Goal: Task Accomplishment & Management: Use online tool/utility

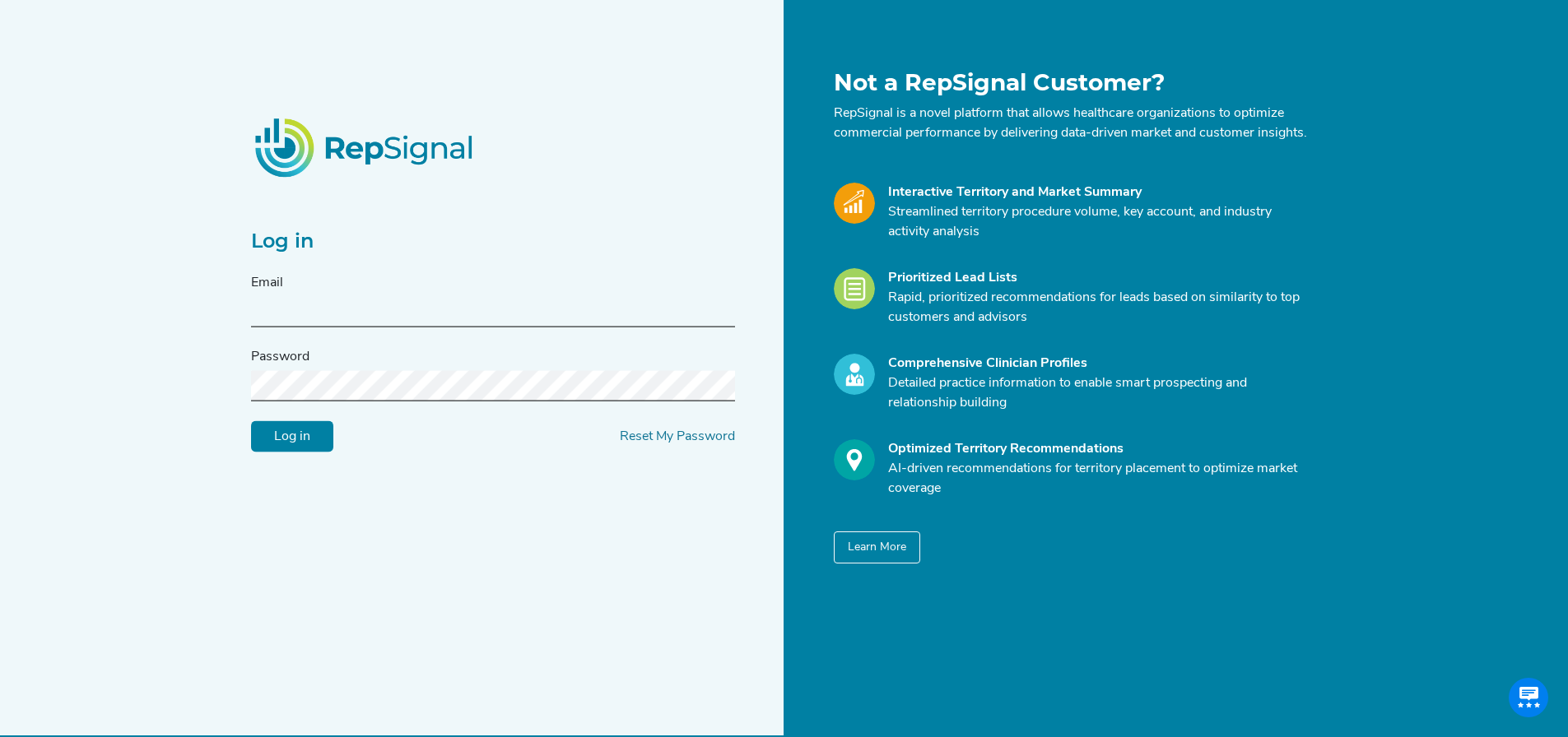
type input "[PERSON_NAME][EMAIL_ADDRESS][DOMAIN_NAME]"
drag, startPoint x: 291, startPoint y: 473, endPoint x: 308, endPoint y: 430, distance: 46.2
click at [304, 448] on div "Log in Email [PERSON_NAME][EMAIL_ADDRESS][DOMAIN_NAME] Password Log in Reset My…" at bounding box center [513, 316] width 543 height 495
click at [308, 430] on form "Email [PERSON_NAME][EMAIL_ADDRESS][DOMAIN_NAME] Password Log in Reset My Passwo…" at bounding box center [493, 363] width 484 height 179
click at [312, 467] on div "Log in Email [PERSON_NAME][EMAIL_ADDRESS][DOMAIN_NAME] Password Log in Reset My…" at bounding box center [513, 316] width 543 height 495
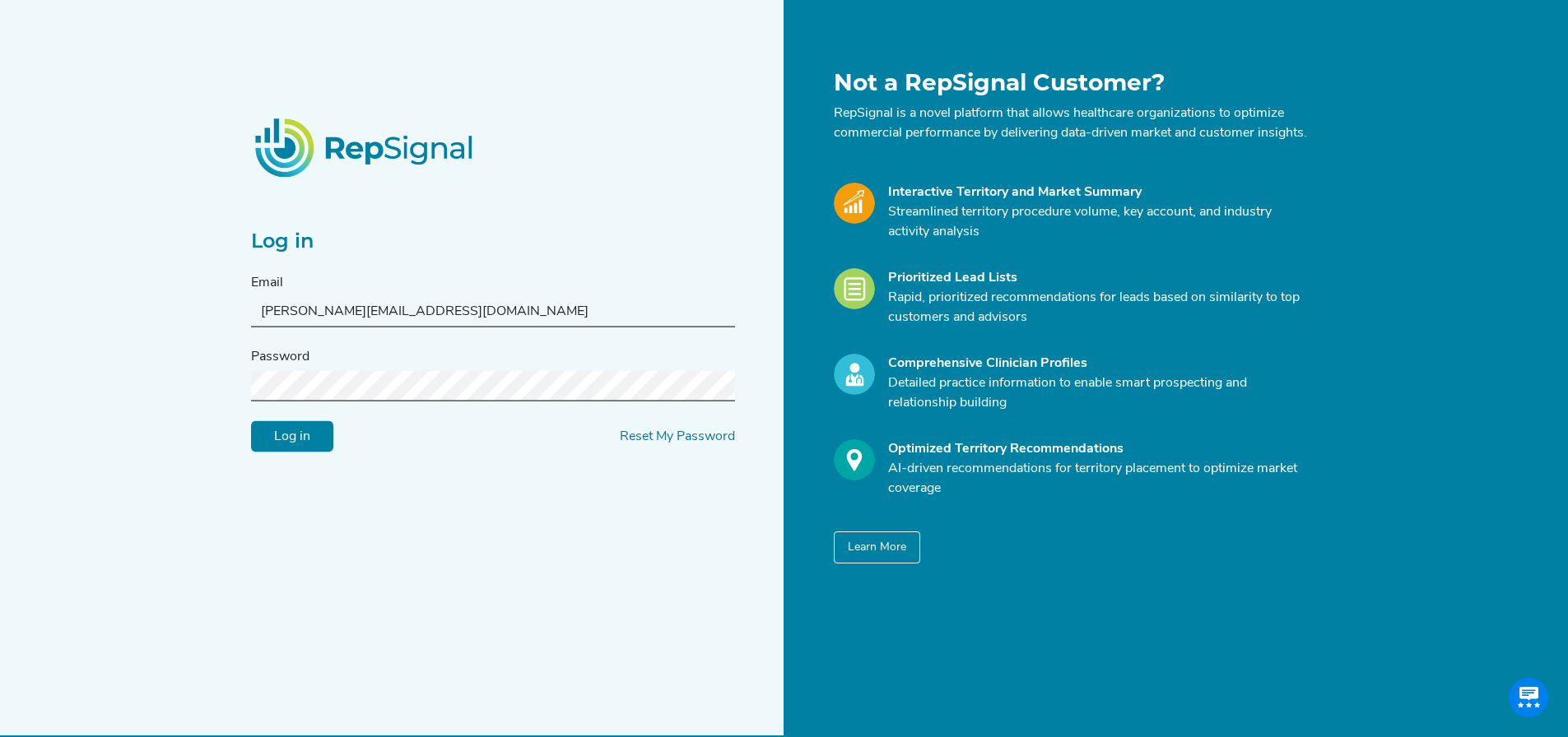
click at [312, 447] on input "Log in" at bounding box center [293, 437] width 83 height 31
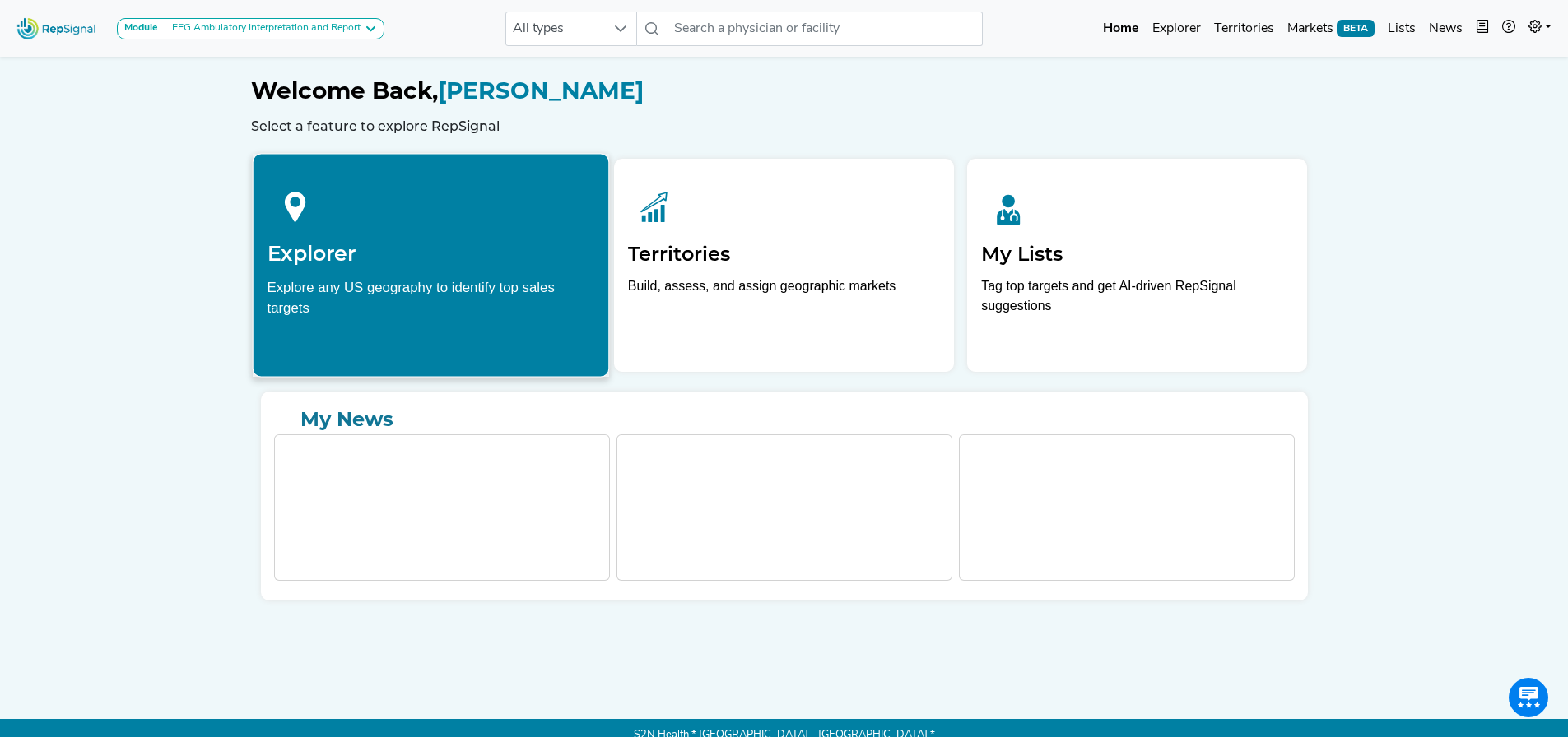
click at [412, 283] on div "Explore any US geography to identify top sales targets" at bounding box center [431, 296] width 328 height 41
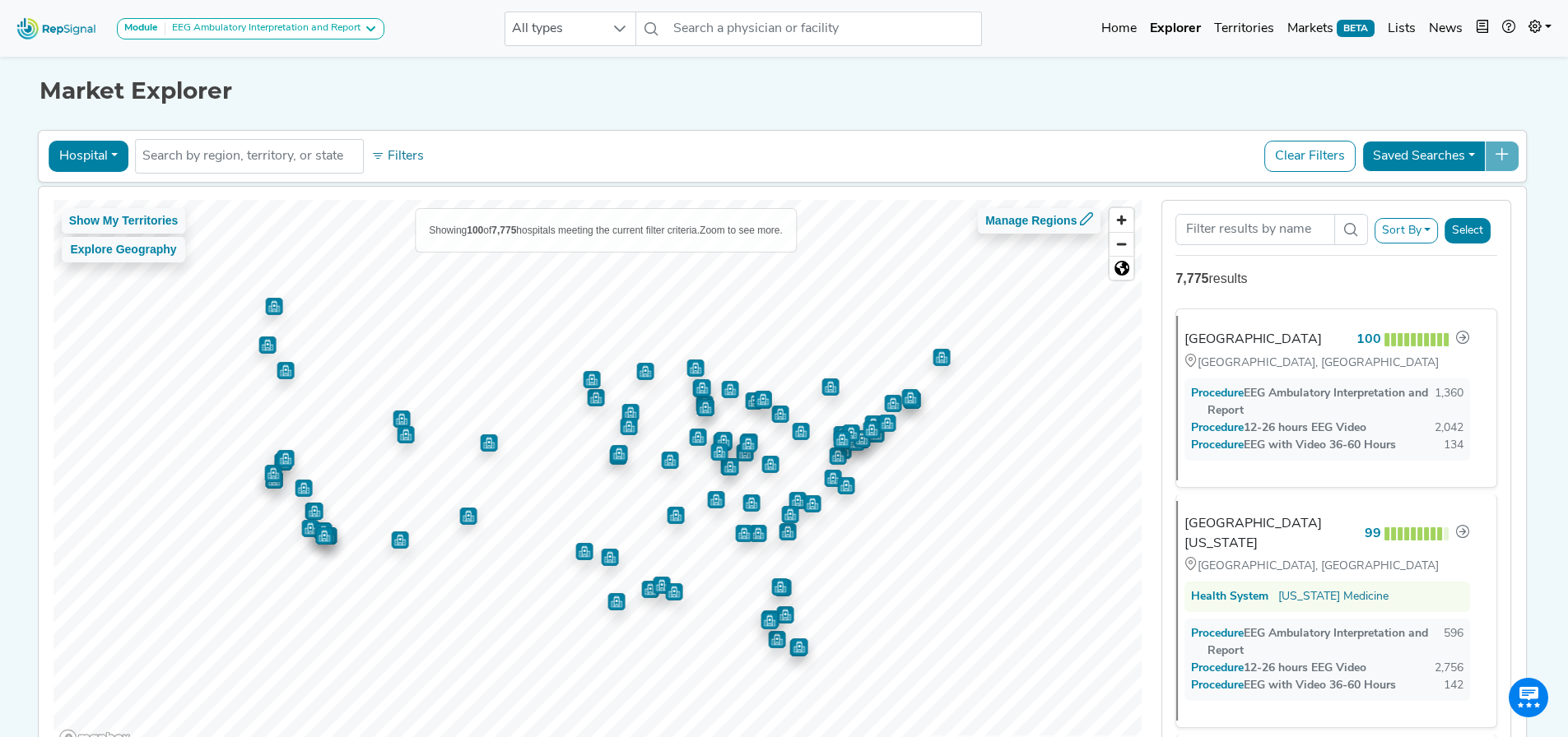
drag, startPoint x: 80, startPoint y: 133, endPoint x: 92, endPoint y: 145, distance: 17.0
click at [81, 133] on div "Hospital Physician Hospital ASC Office Health System No results found Filters C…" at bounding box center [782, 156] width 1490 height 52
click at [280, 25] on div "EEG Ambulatory Interpretation and Report" at bounding box center [263, 28] width 196 height 13
click at [276, 61] on link "EEG Ambulatory Interpretation and Report" at bounding box center [243, 61] width 252 height 24
click at [80, 149] on button "Hospital" at bounding box center [88, 156] width 80 height 31
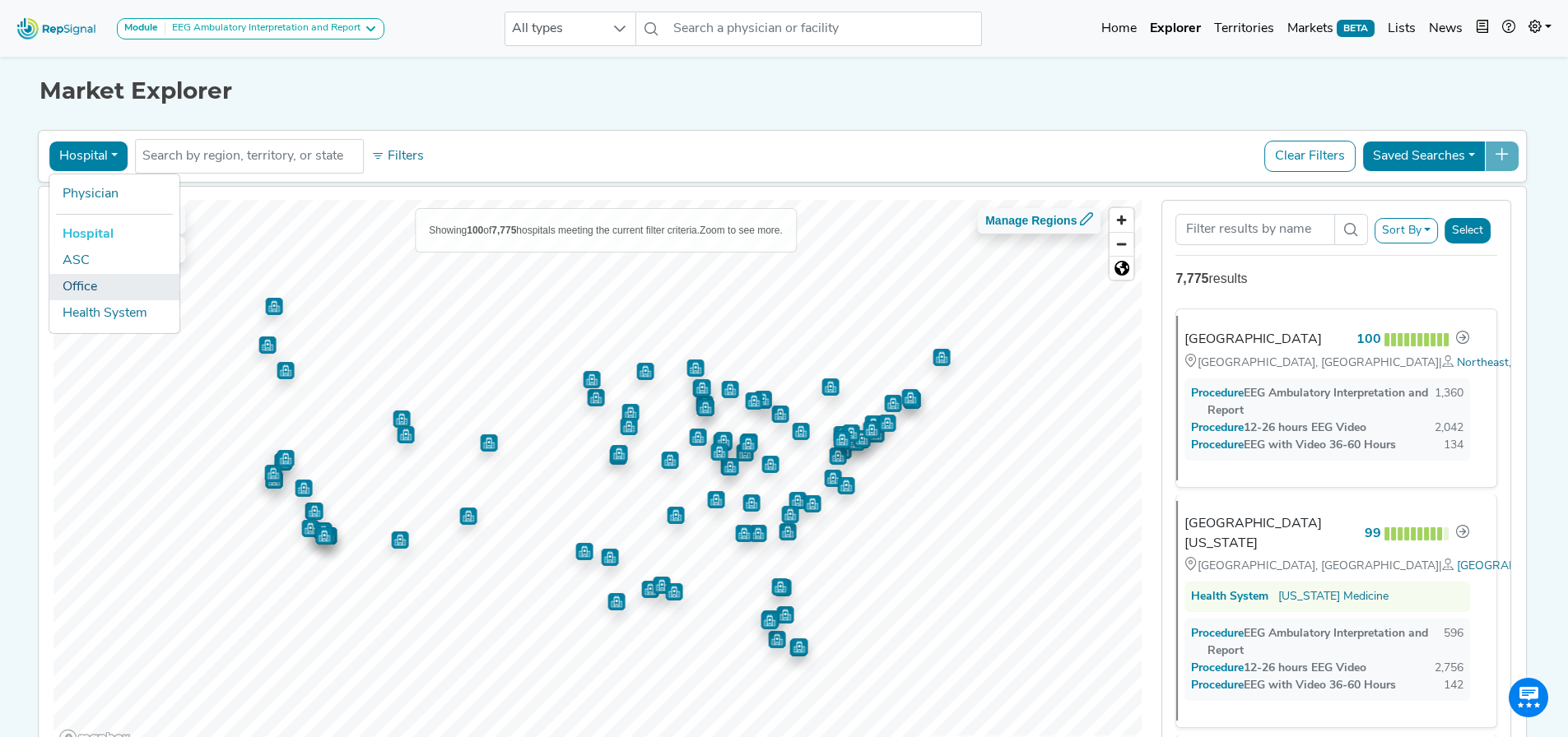
click at [87, 275] on link "Office" at bounding box center [115, 287] width 130 height 27
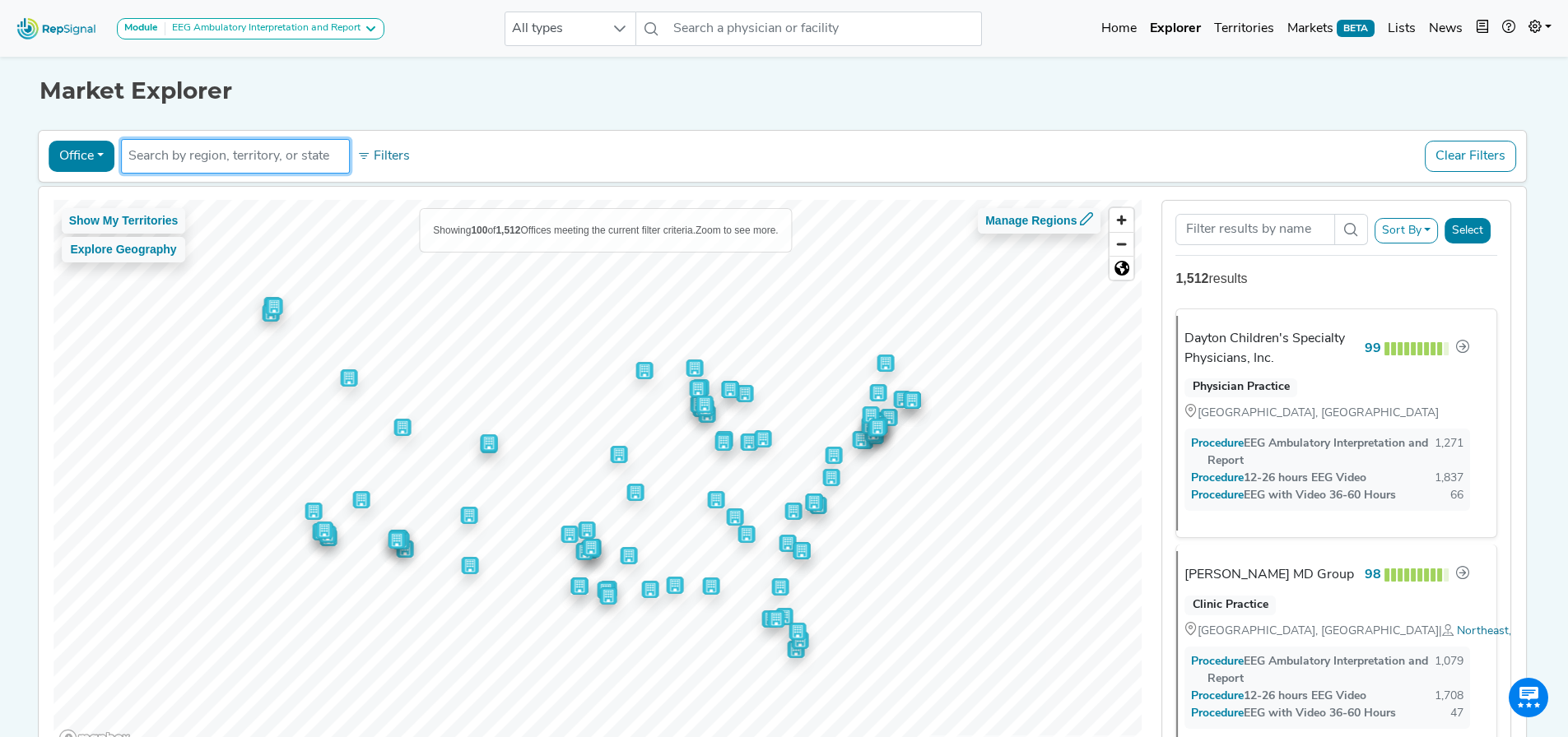
click at [229, 151] on input "text" at bounding box center [235, 157] width 214 height 20
type input "[GEOGRAPHIC_DATA]"
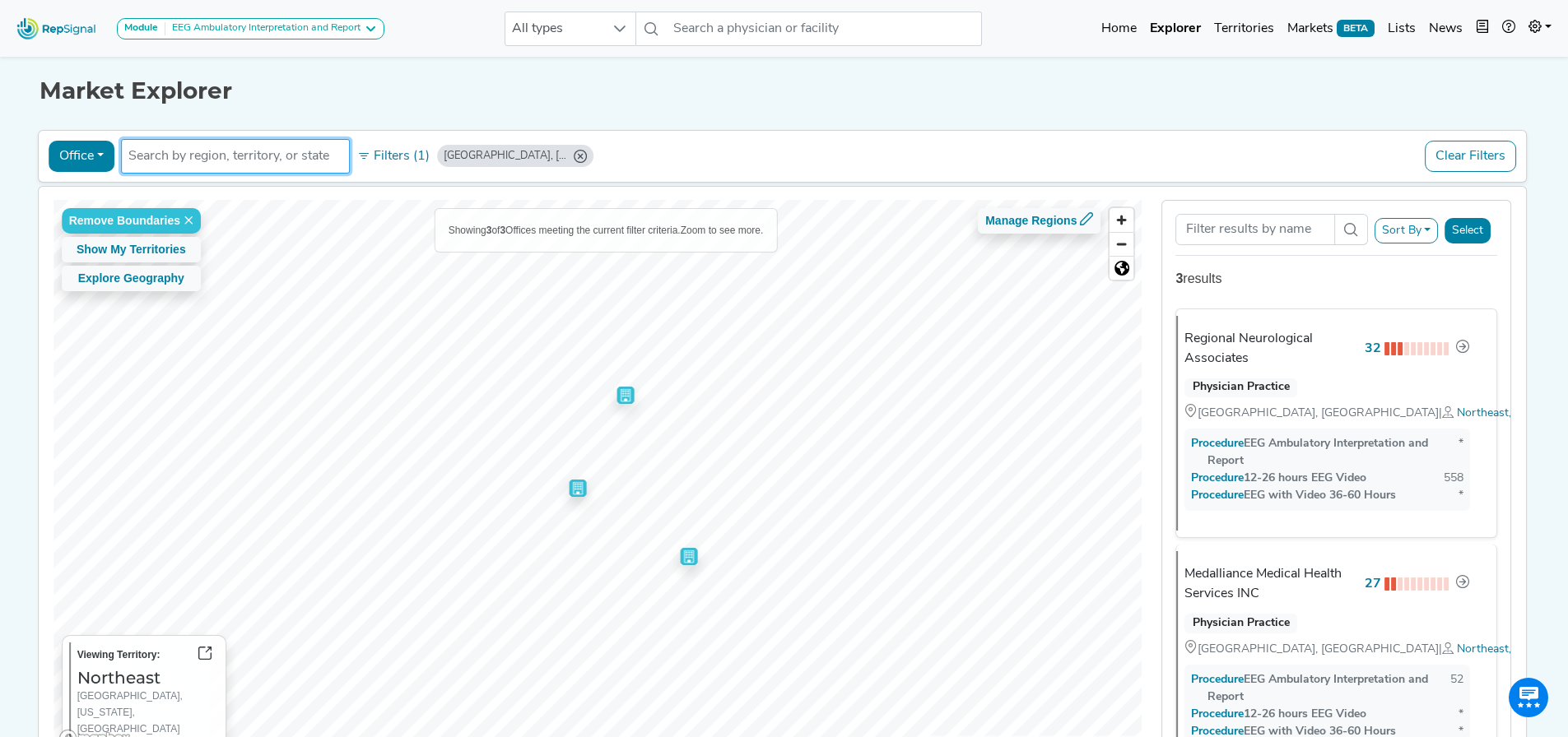
click at [72, 140] on div "Office Physician Hospital ASC Office Health System [GEOGRAPHIC_DATA], [GEOGRAPH…" at bounding box center [782, 156] width 1475 height 38
click at [73, 162] on button "Office" at bounding box center [82, 156] width 66 height 31
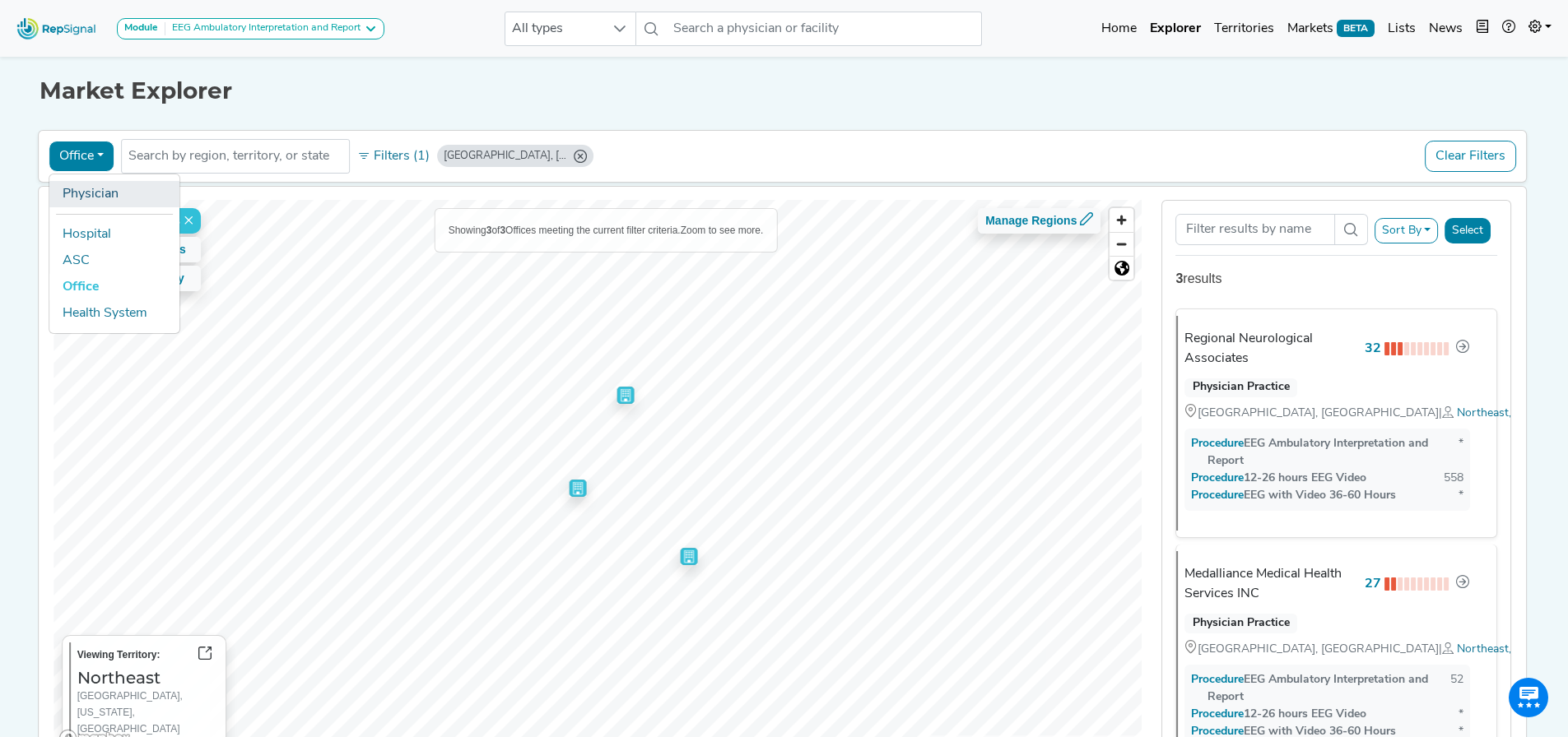
click at [85, 200] on link "Physician" at bounding box center [115, 194] width 130 height 27
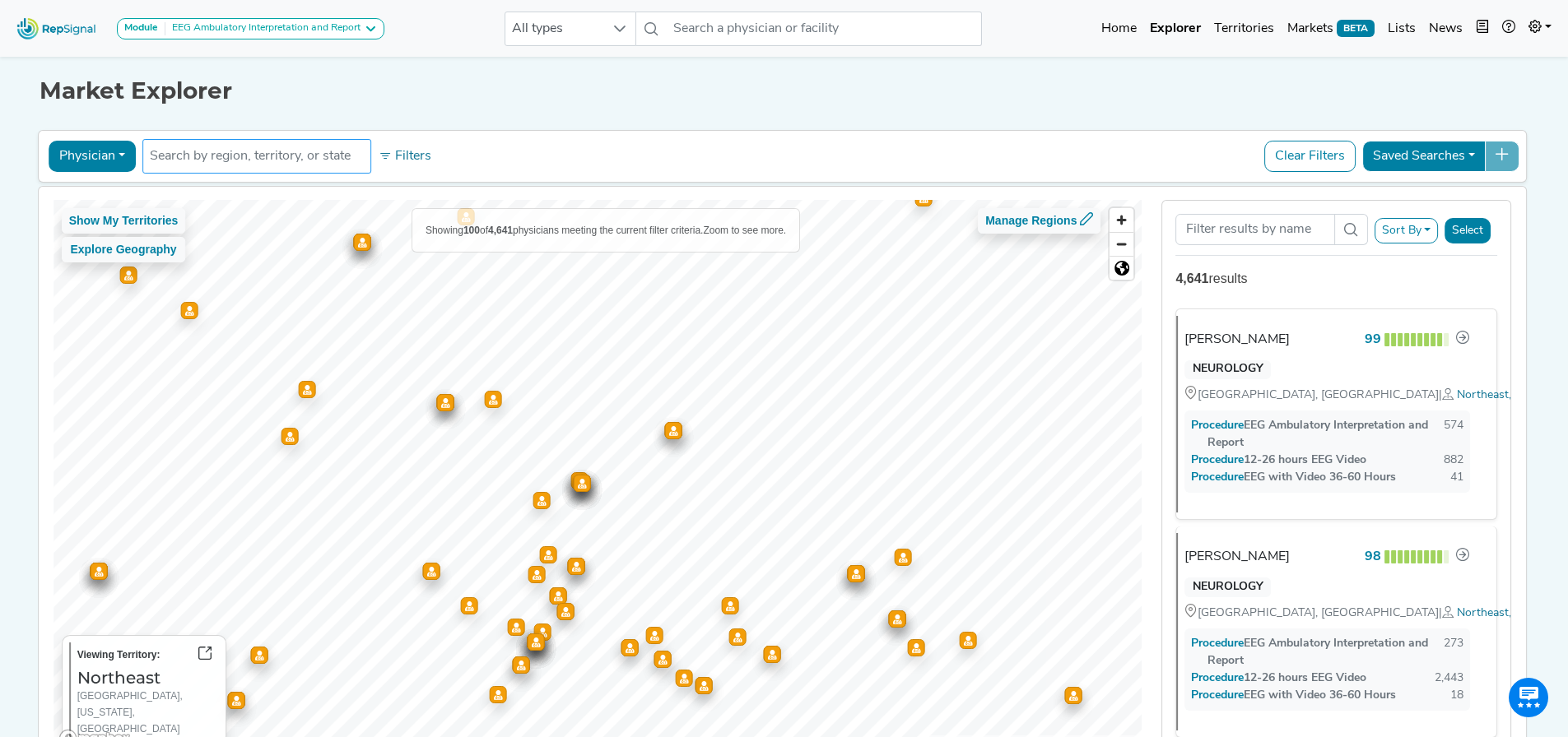
click at [232, 150] on input "text" at bounding box center [256, 157] width 214 height 20
type input "b"
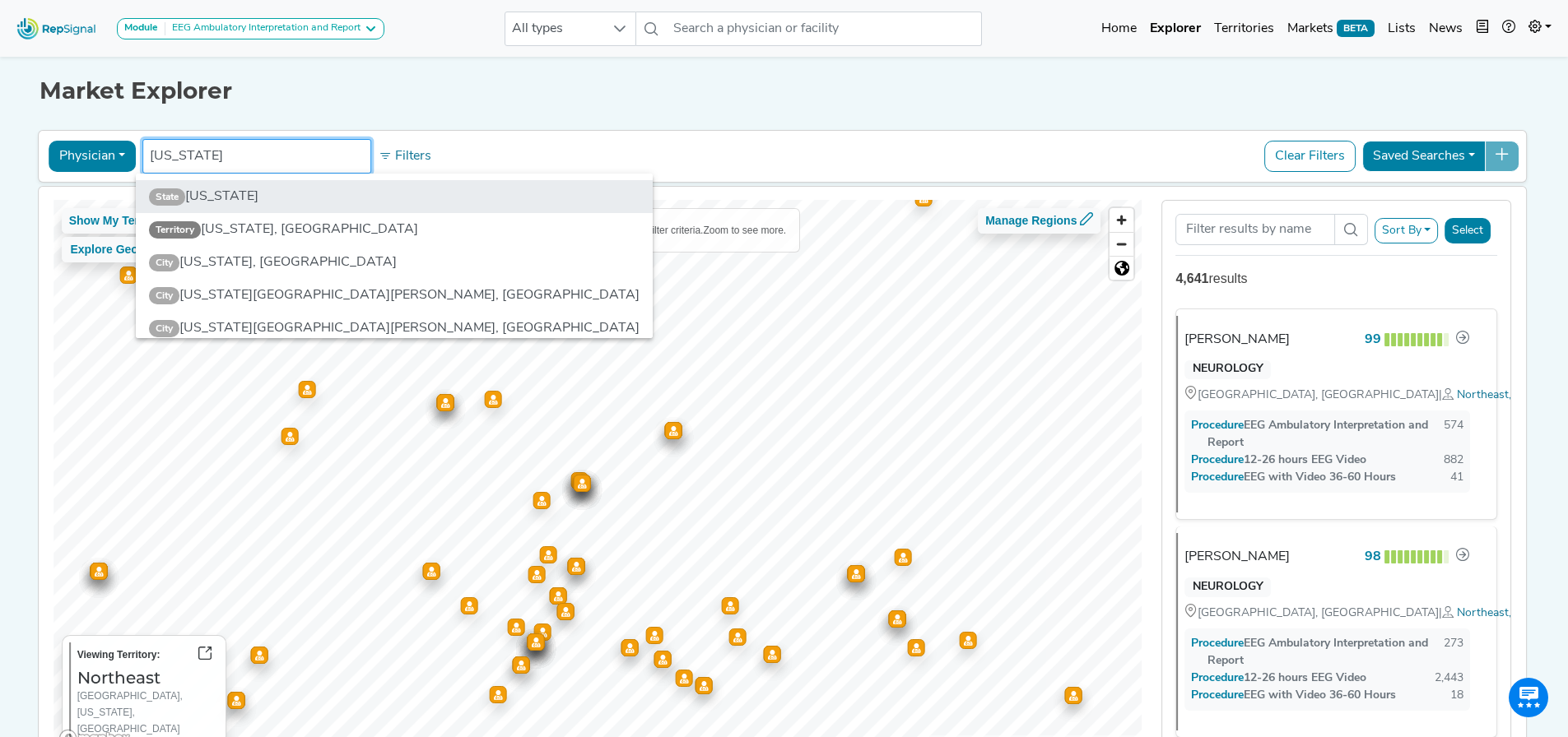
type input "[US_STATE]"
drag, startPoint x: 238, startPoint y: 186, endPoint x: 237, endPoint y: 211, distance: 25.0
click at [237, 186] on li "State [US_STATE]" at bounding box center [394, 196] width 517 height 33
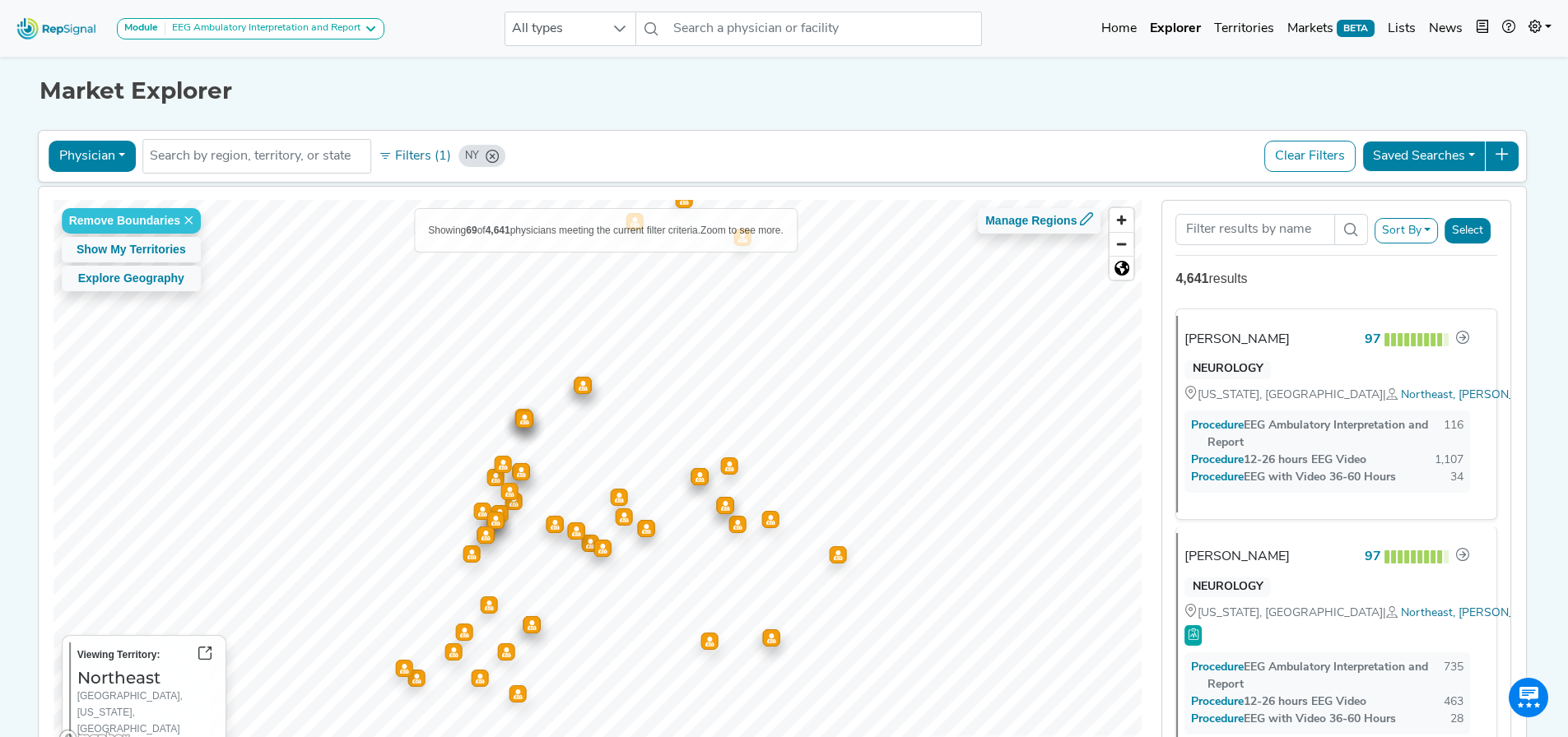
click at [517, 475] on icon "Map marker" at bounding box center [521, 471] width 9 height 10
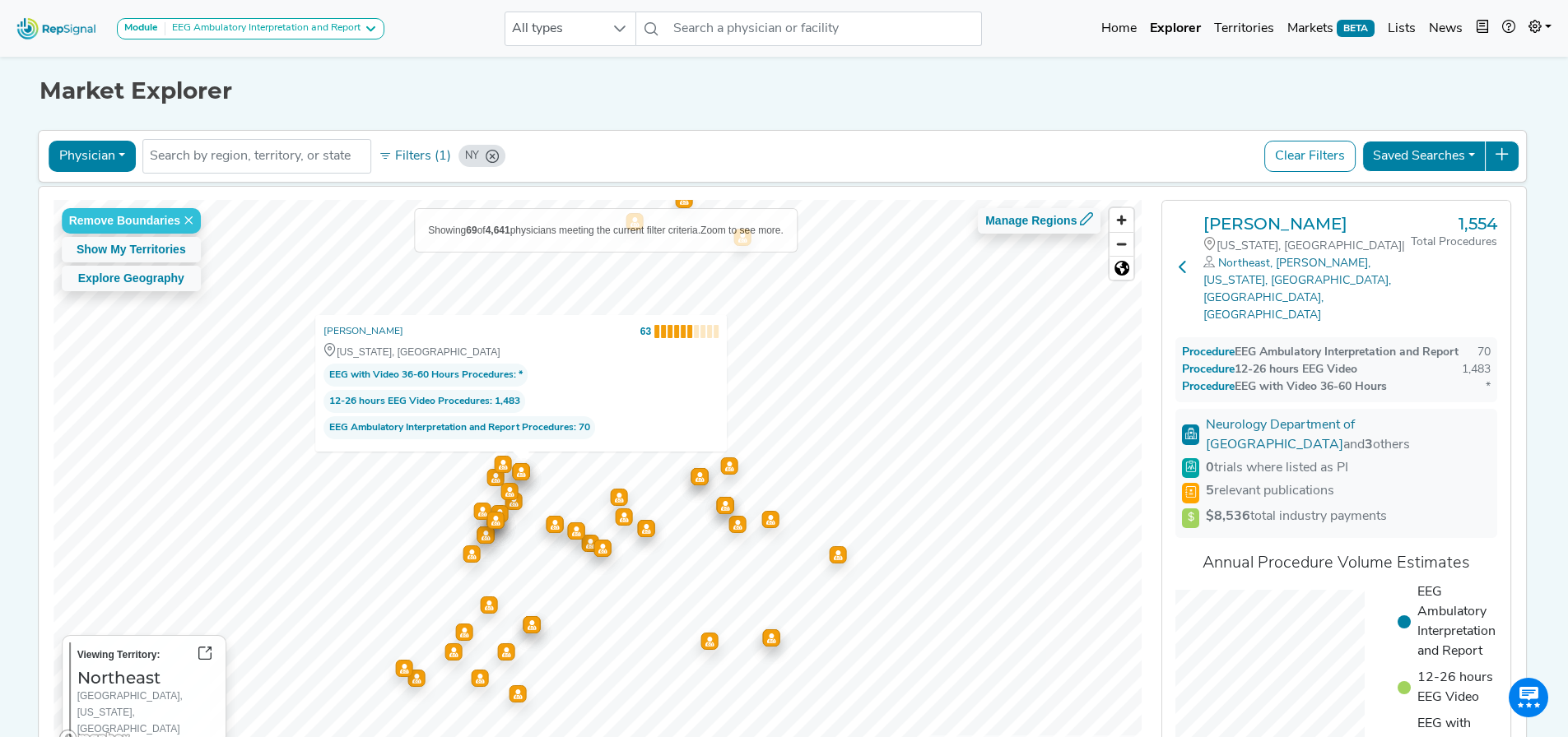
click at [1189, 257] on button at bounding box center [1183, 269] width 15 height 110
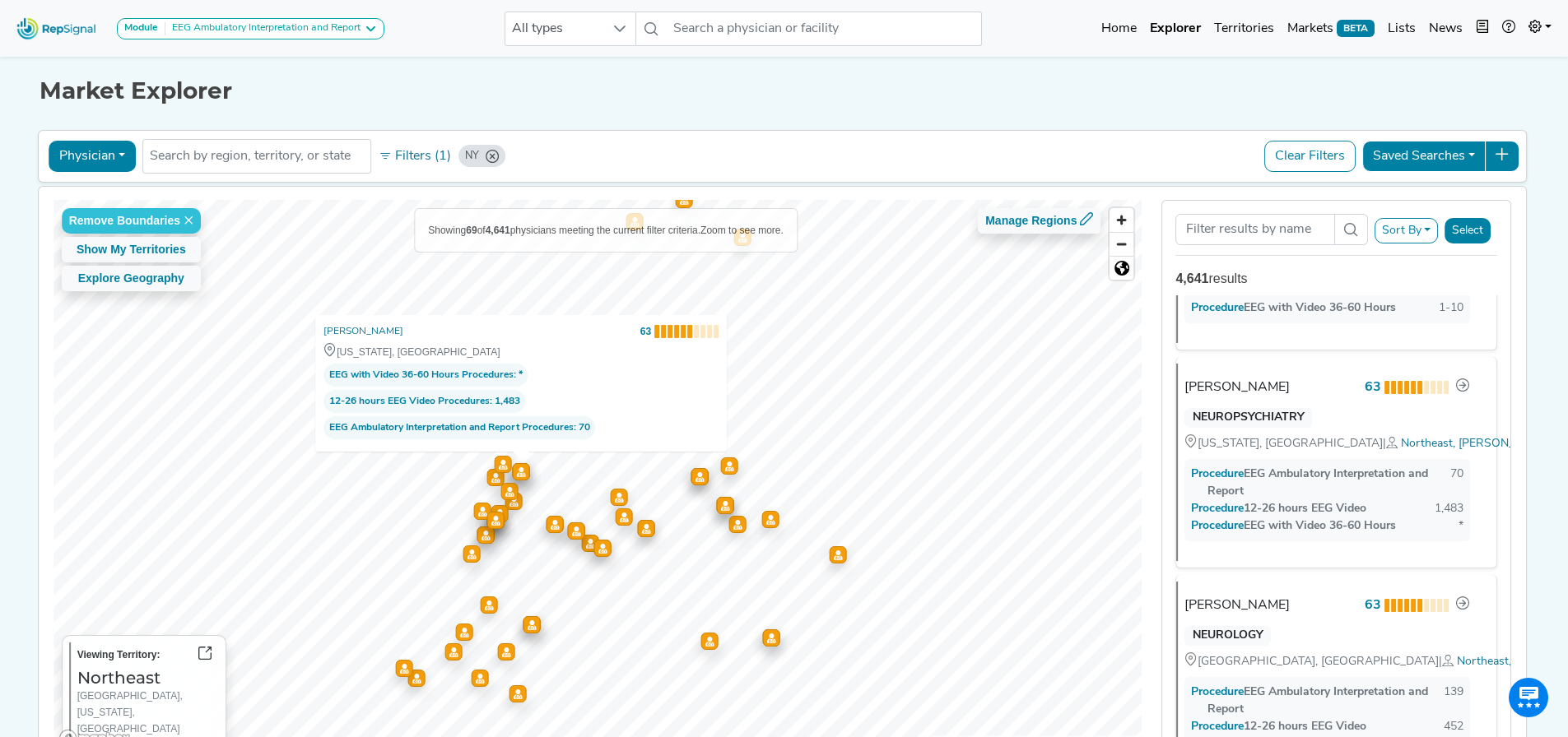
scroll to position [9296, 0]
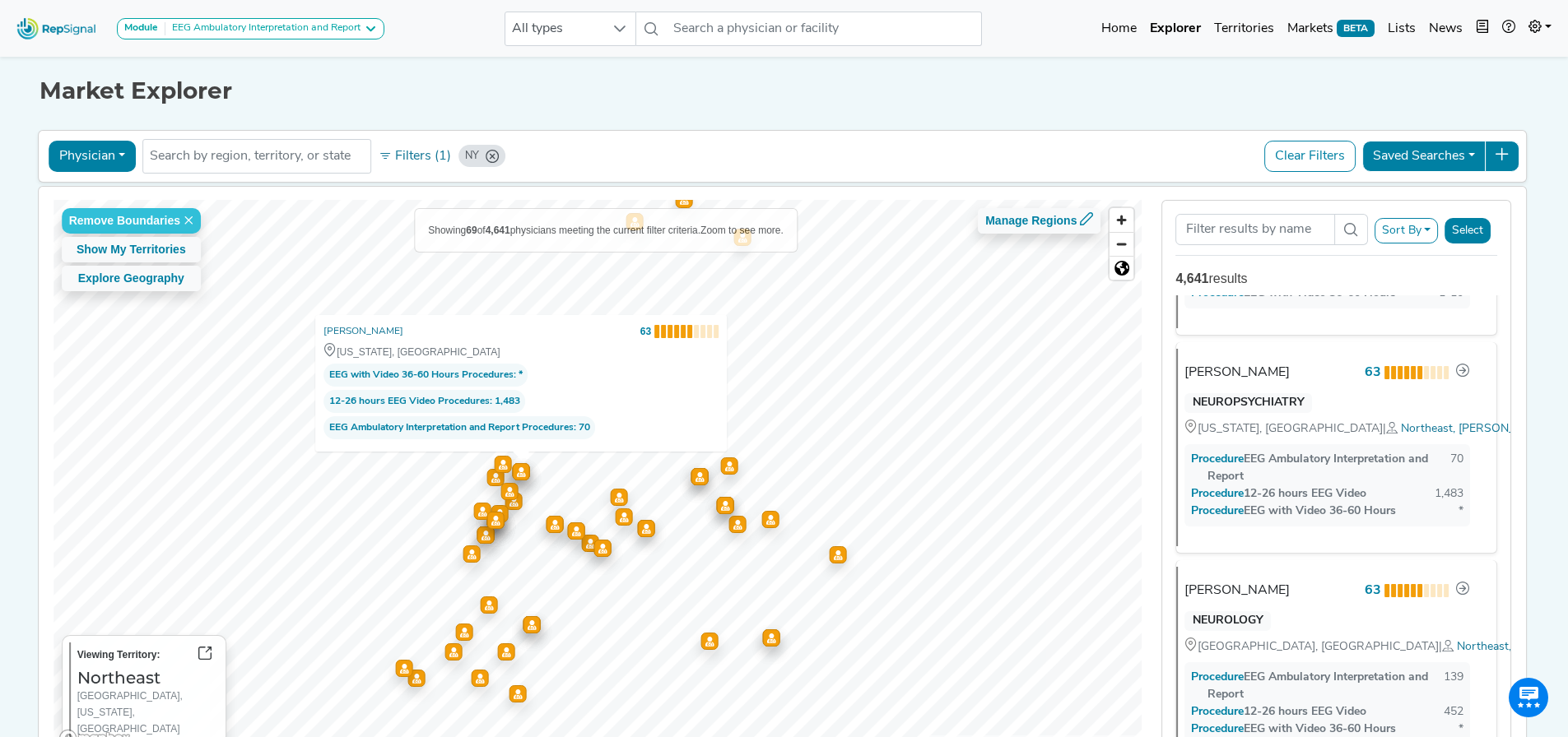
click at [1364, 90] on h1 "Market Explorer" at bounding box center [784, 91] width 1490 height 28
click at [1472, 236] on button "Select" at bounding box center [1468, 231] width 46 height 26
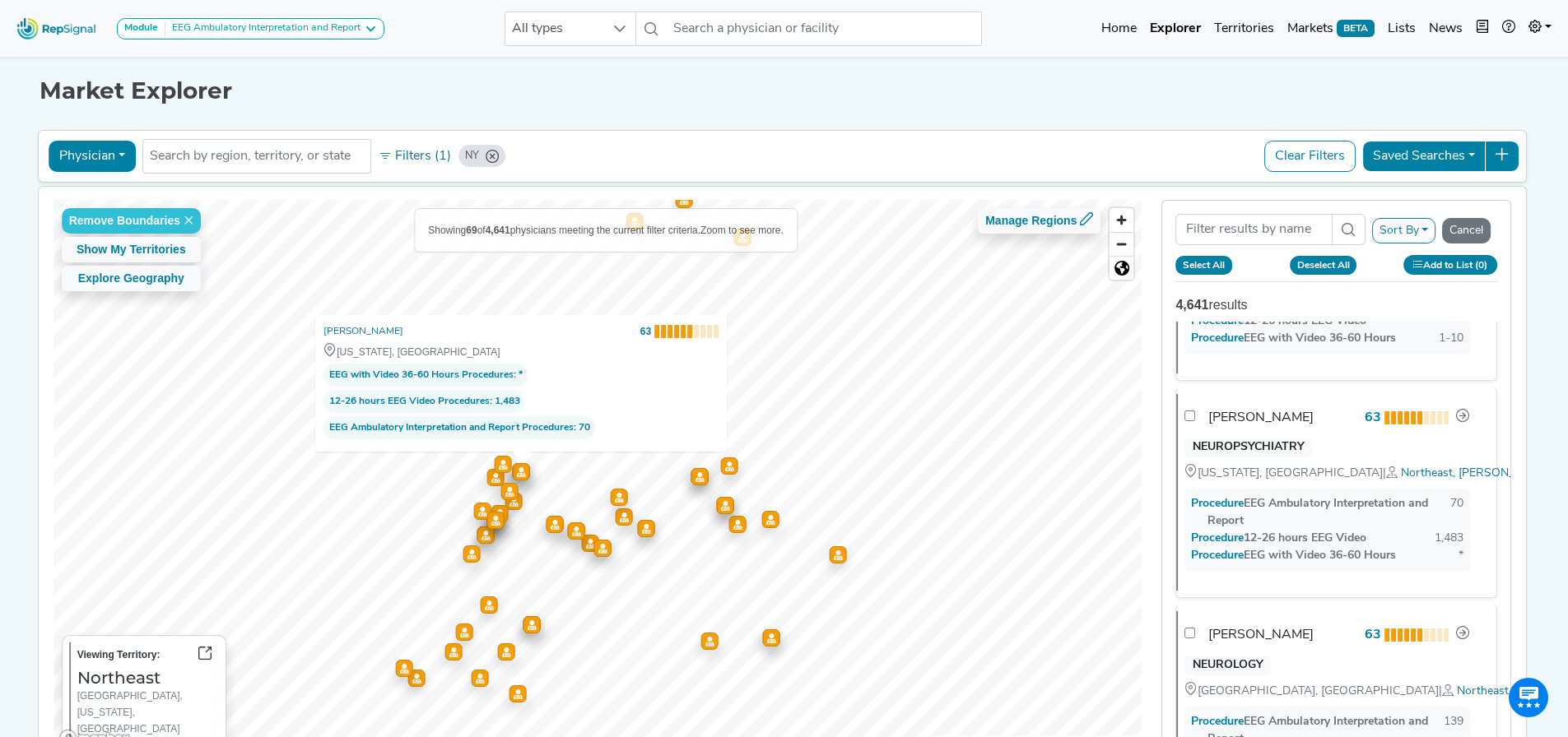
click at [1221, 268] on button "Select All" at bounding box center [1204, 265] width 57 height 18
checkbox input "false"
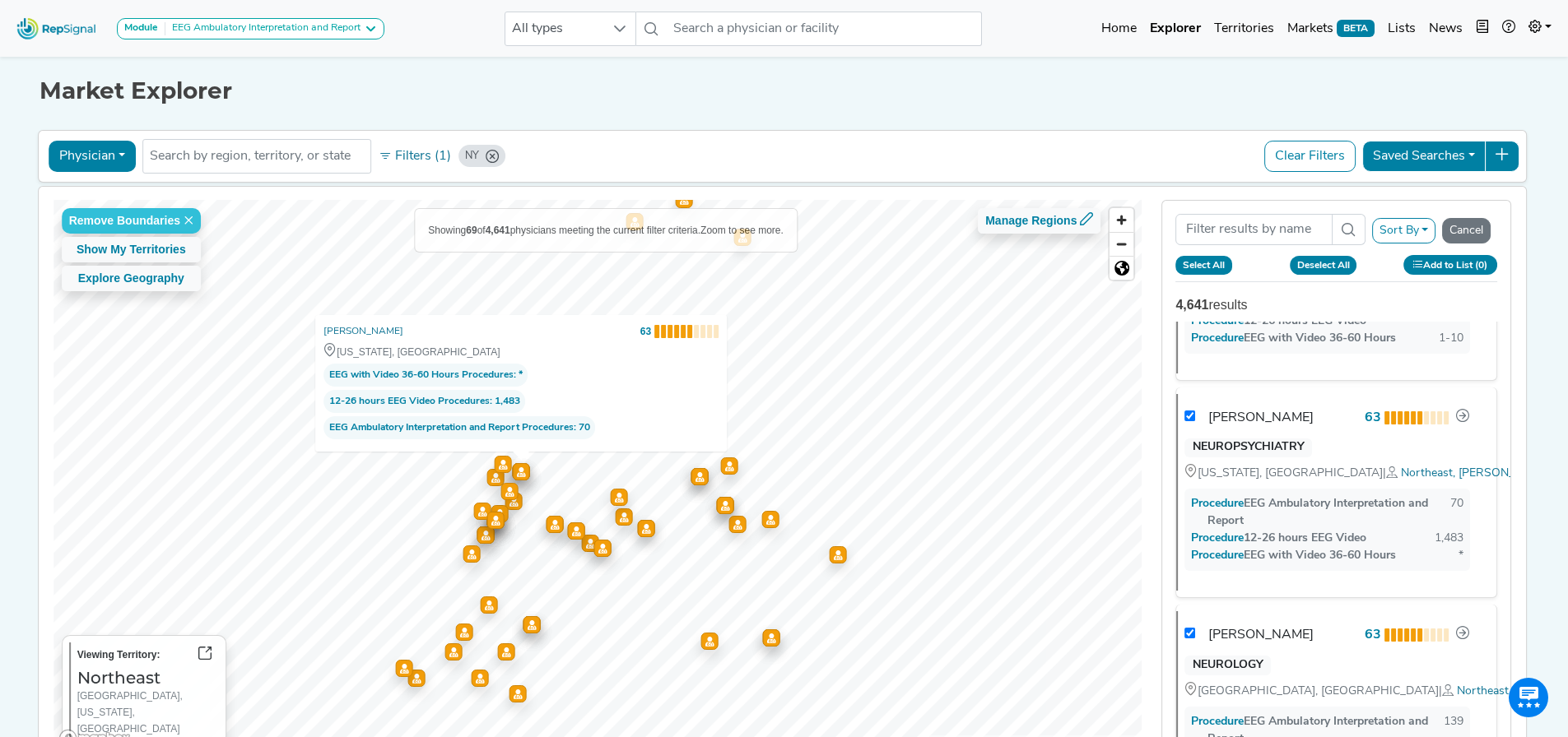
checkbox input "false"
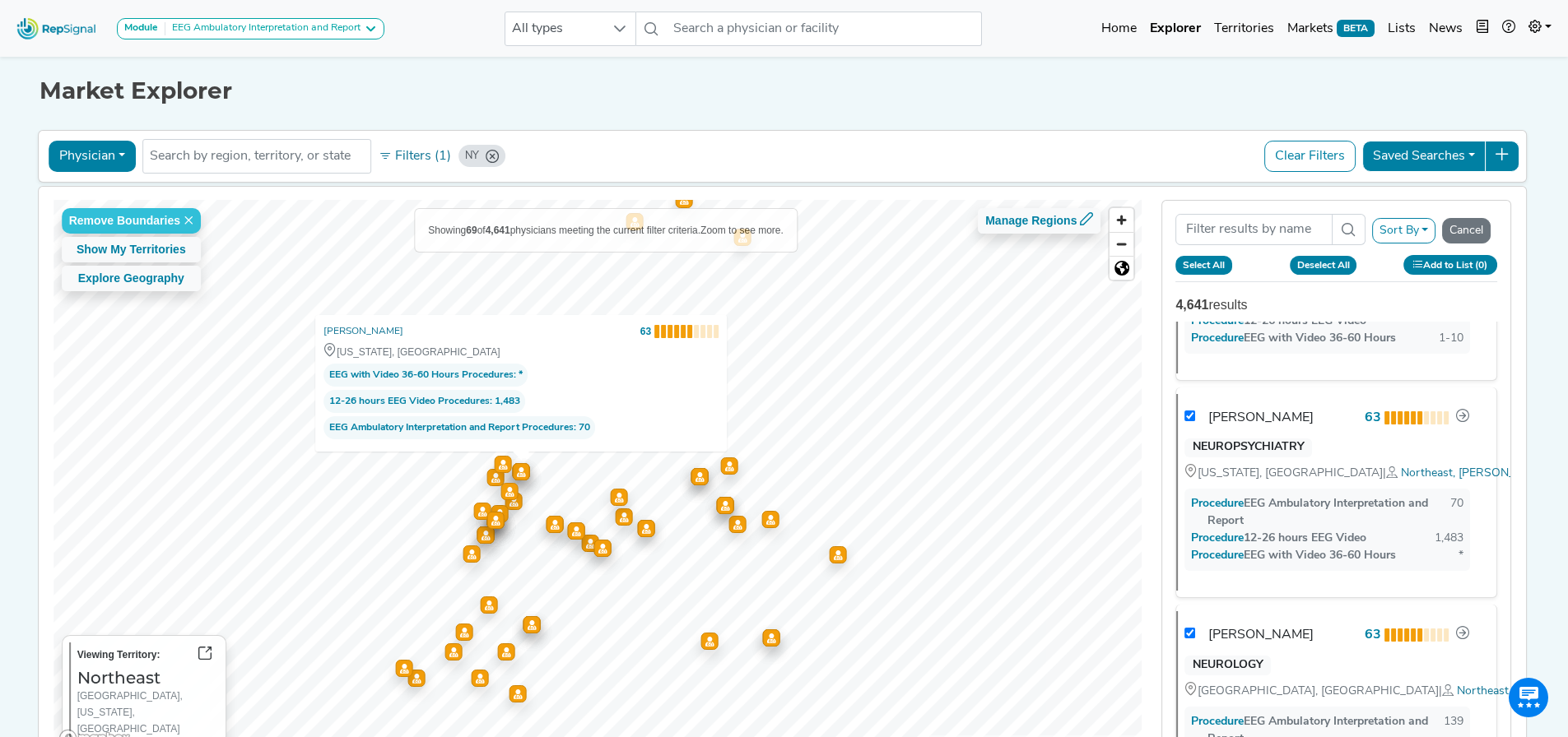
checkbox input "false"
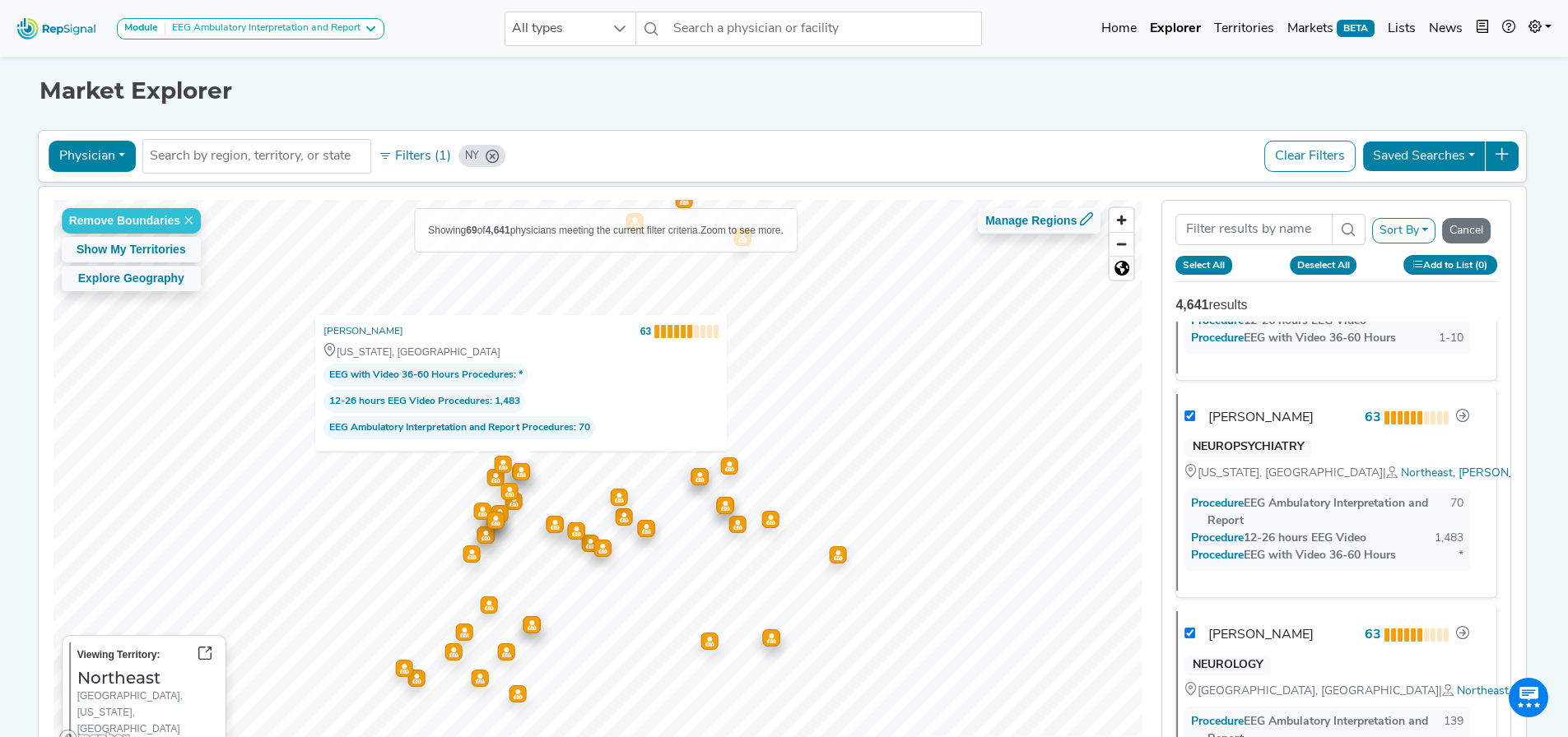
checkbox input "false"
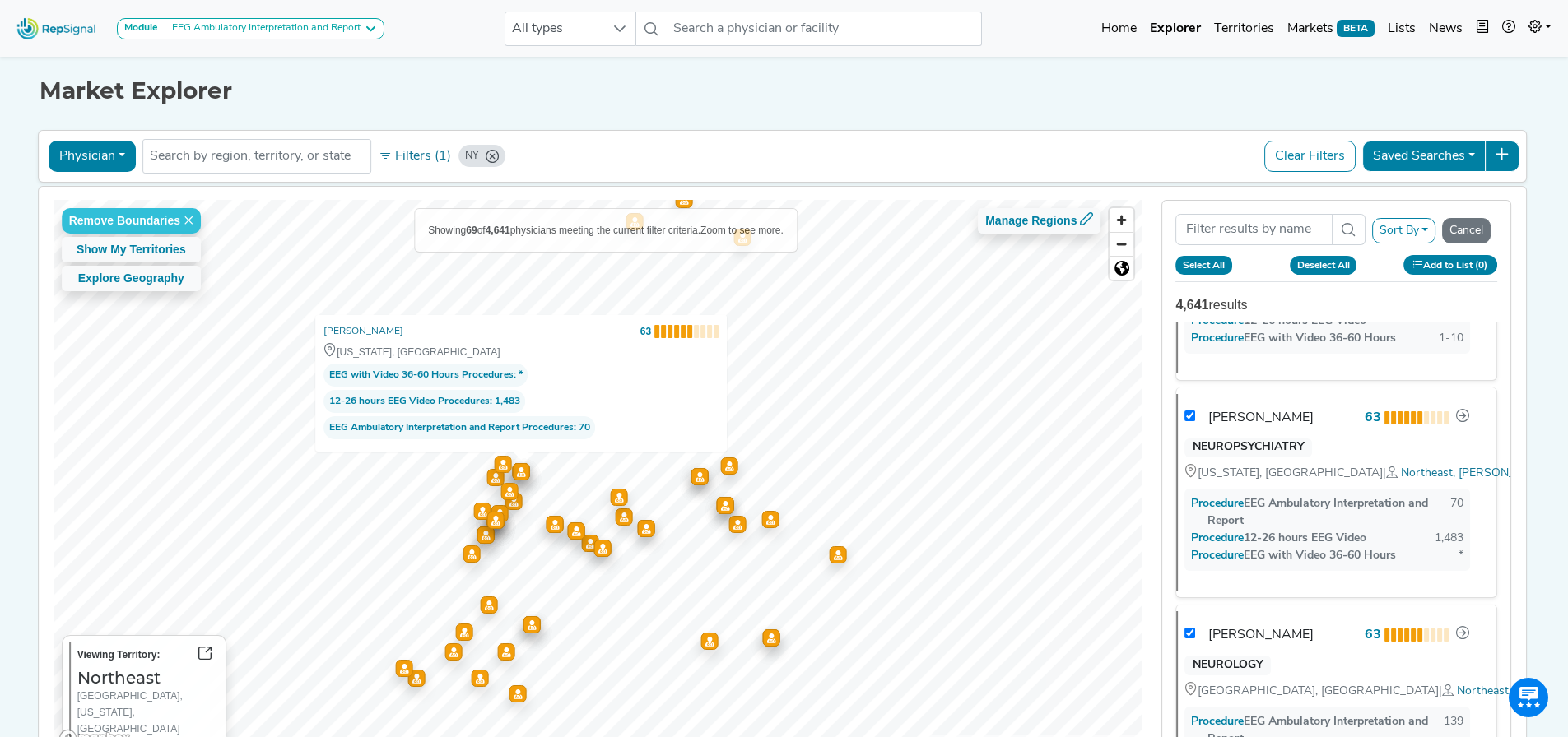
checkbox input "false"
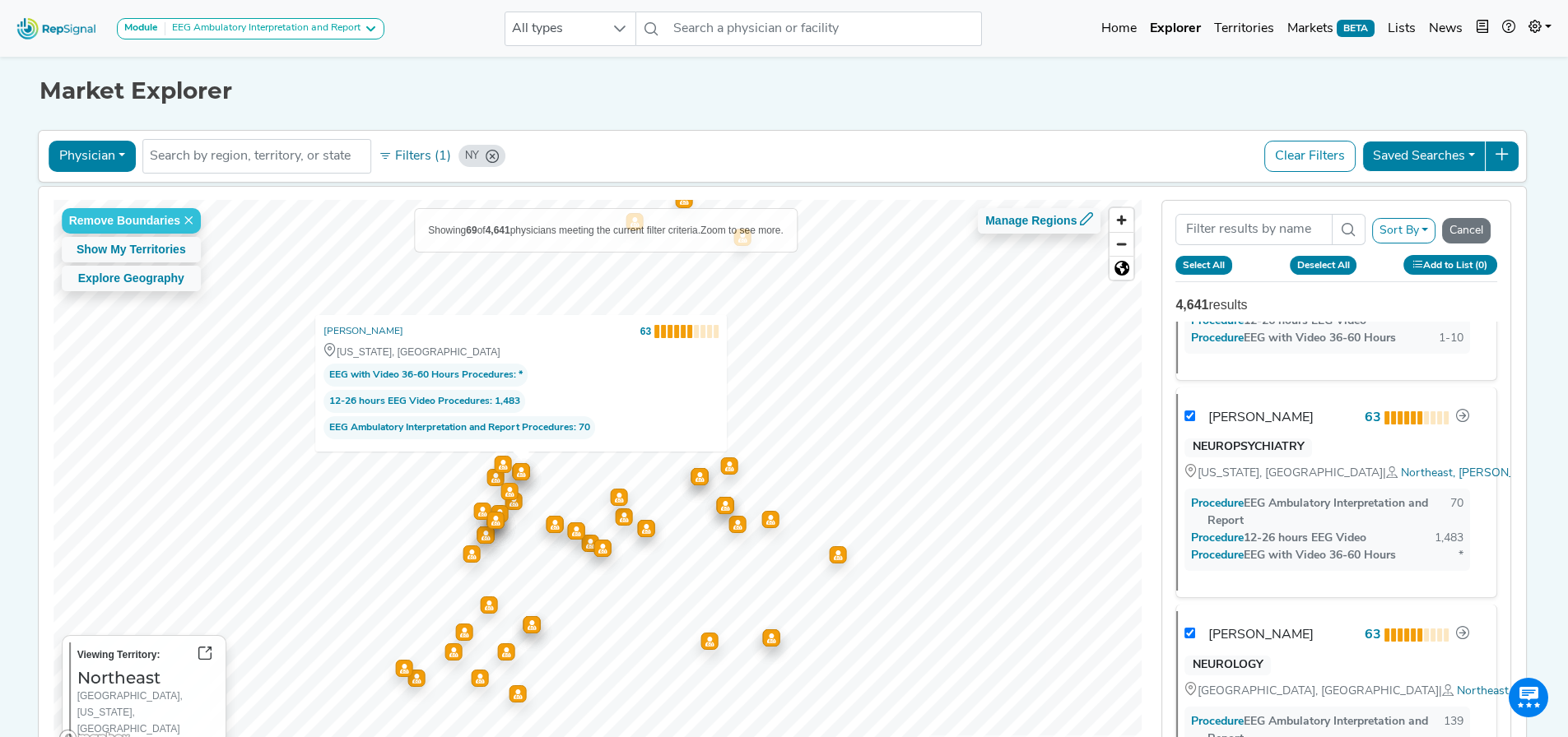
checkbox input "true"
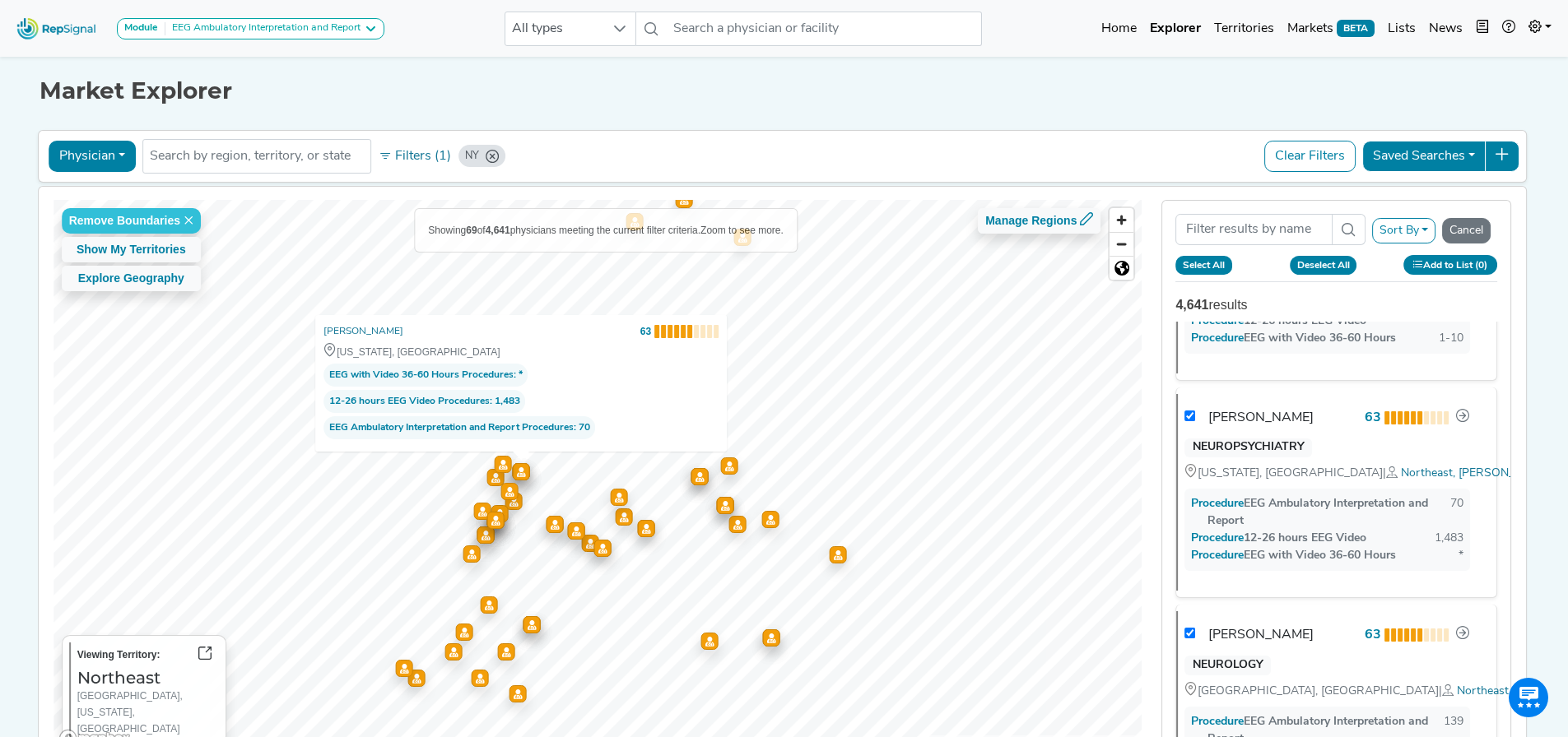
checkbox input "true"
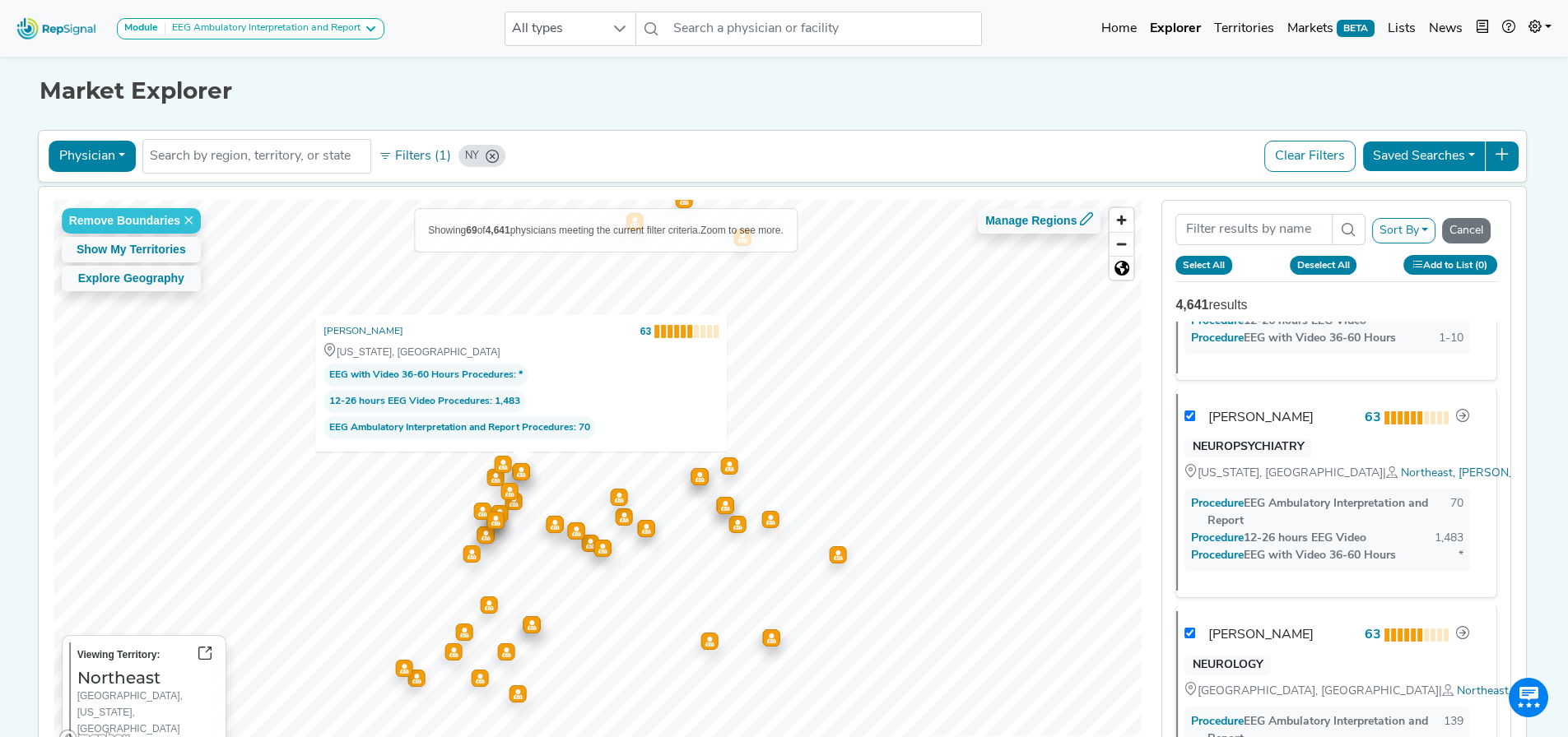
checkbox input "true"
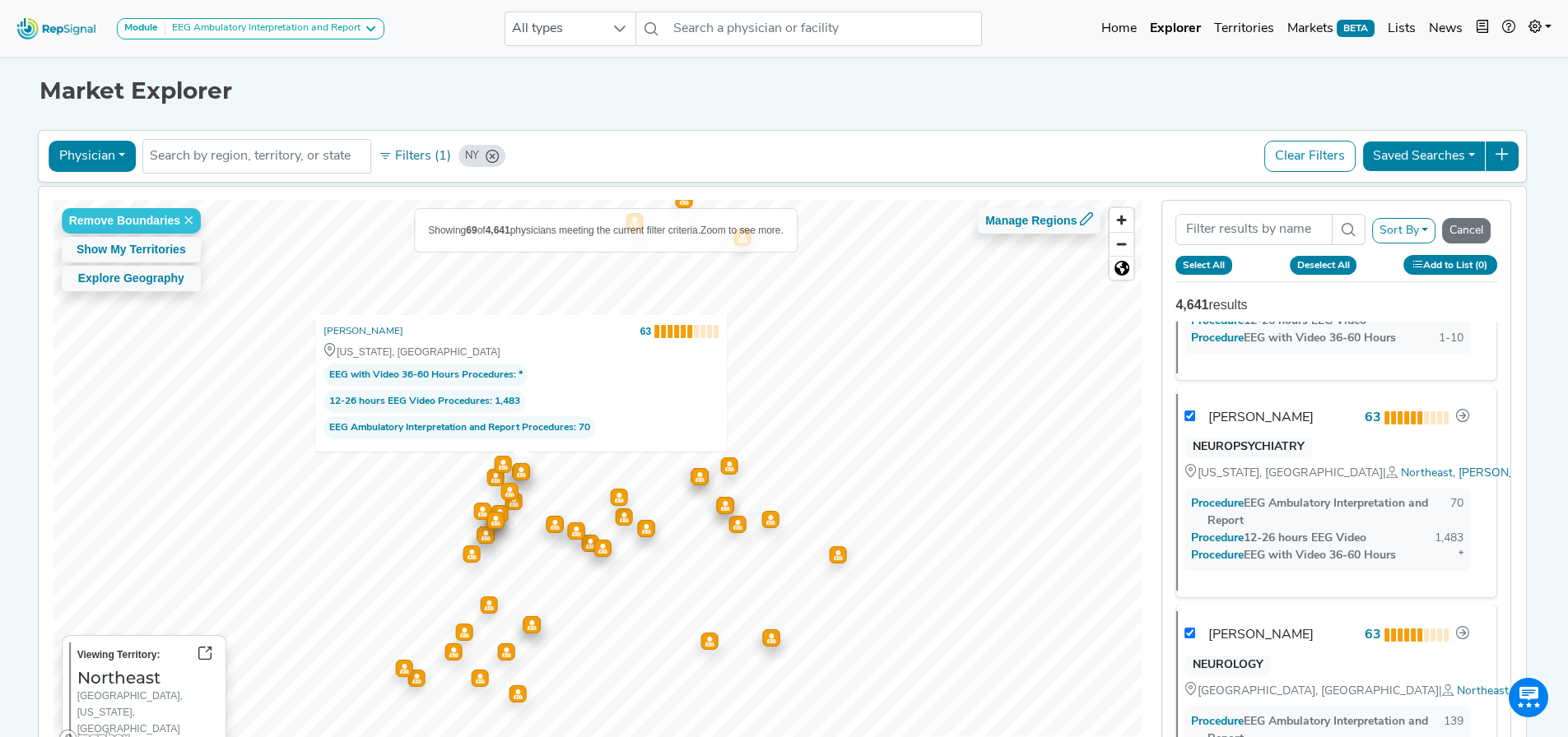
checkbox input "true"
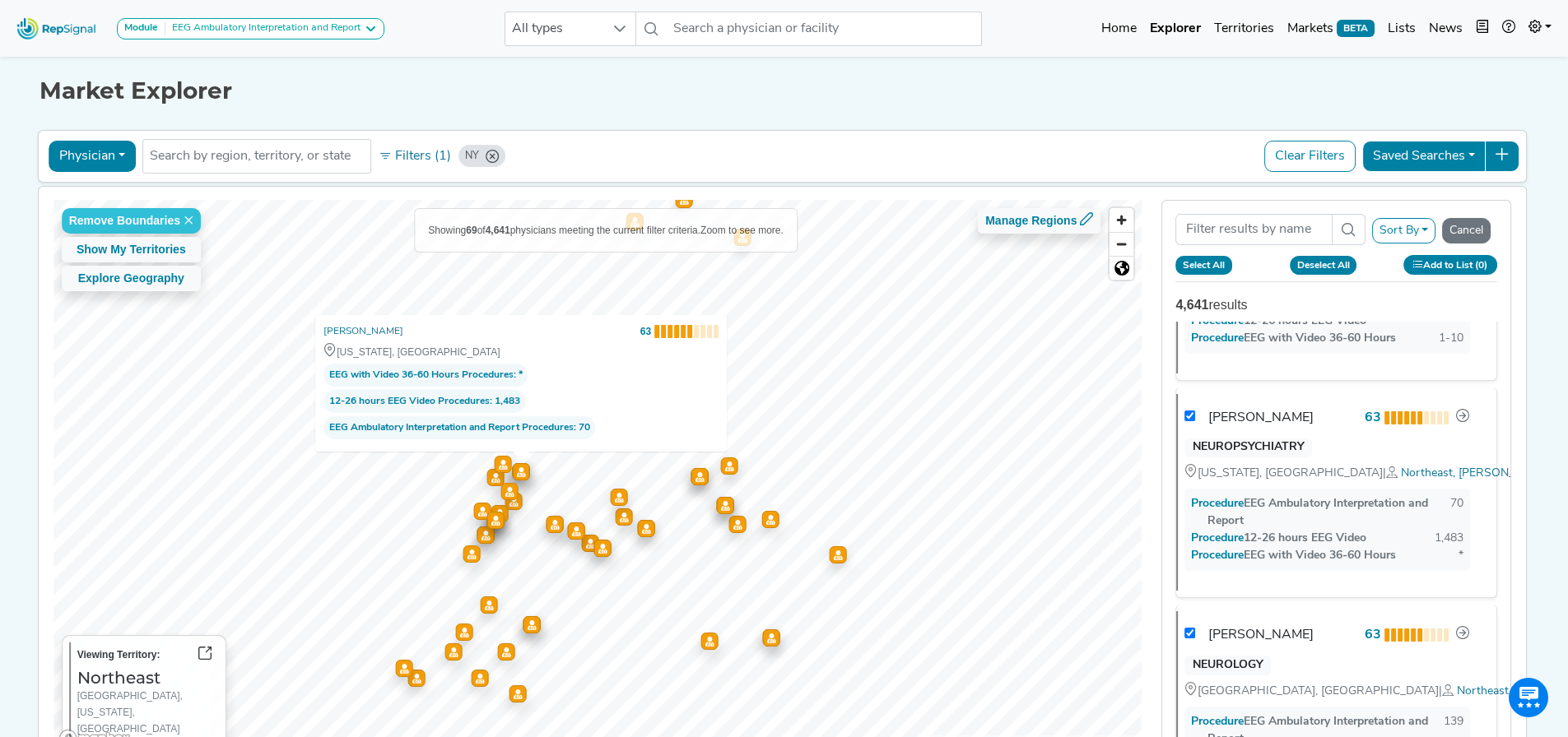
checkbox input "true"
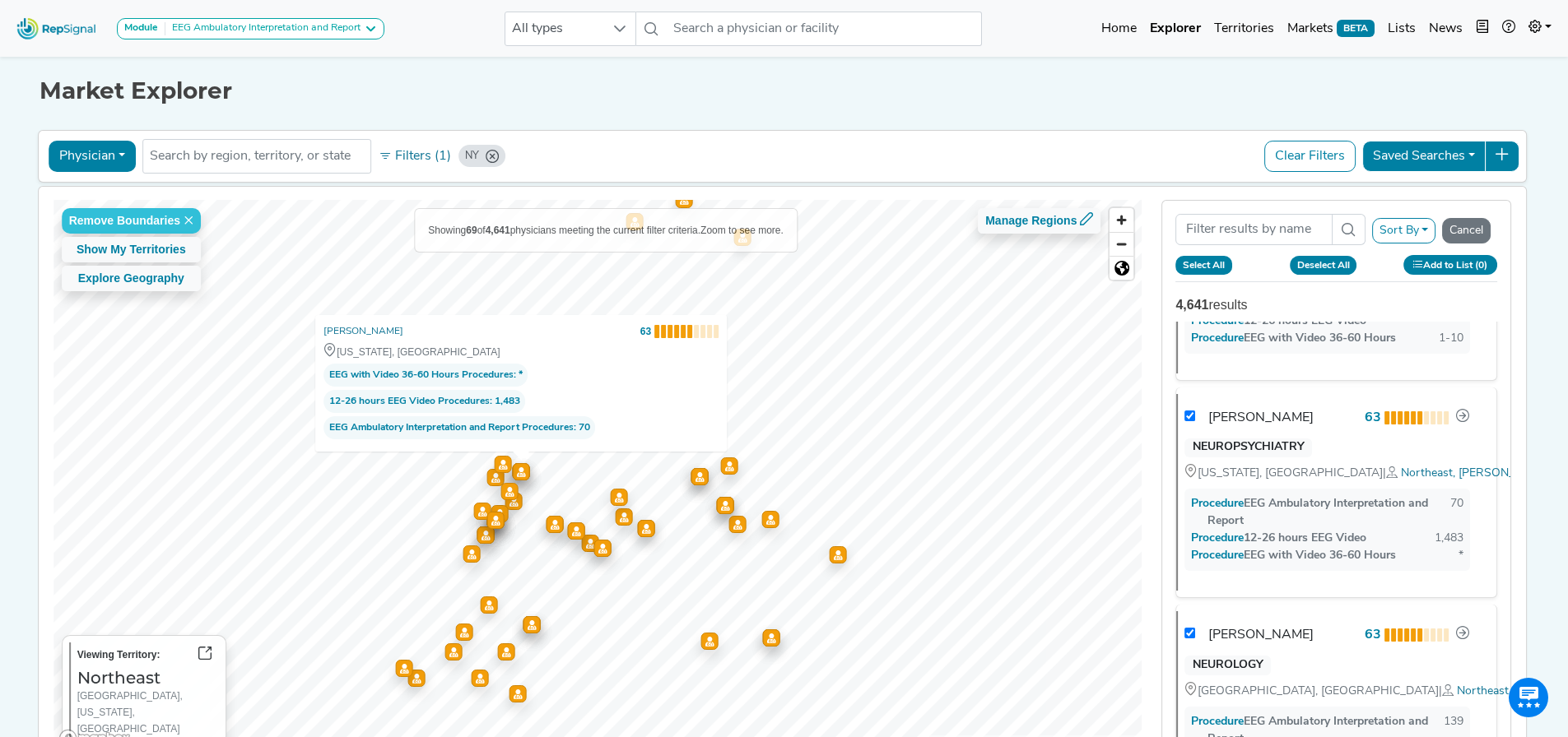
checkbox input "true"
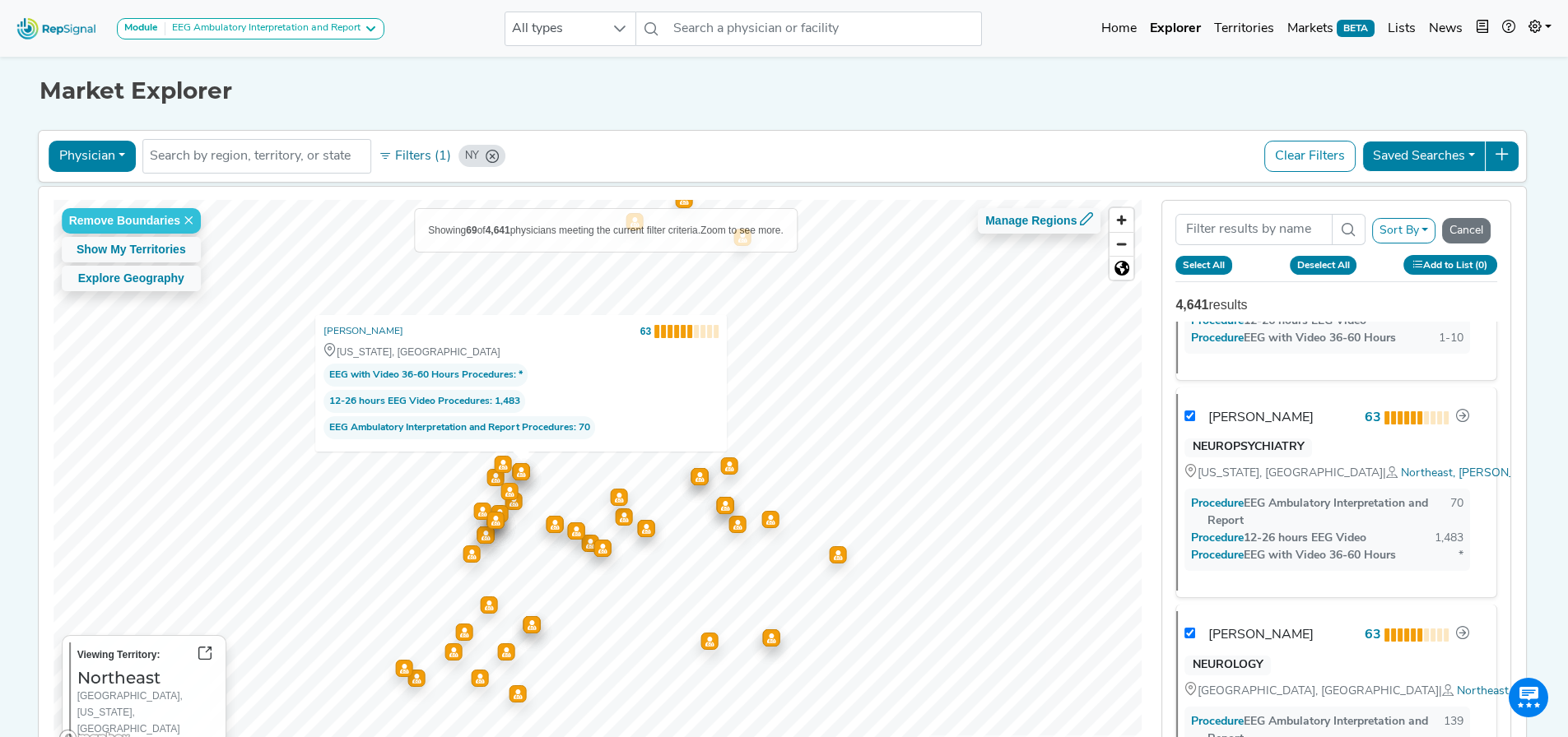
checkbox input "true"
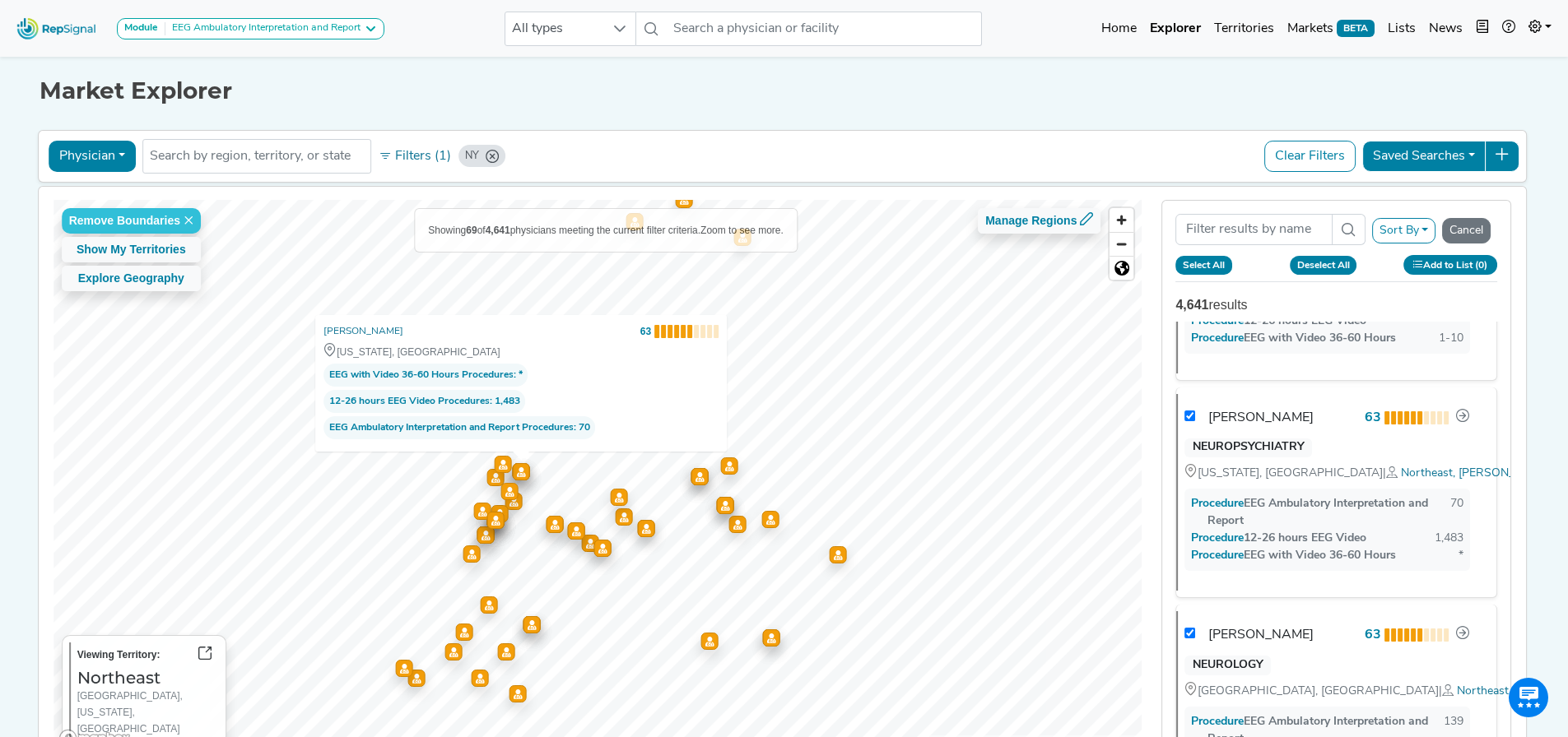
checkbox input "true"
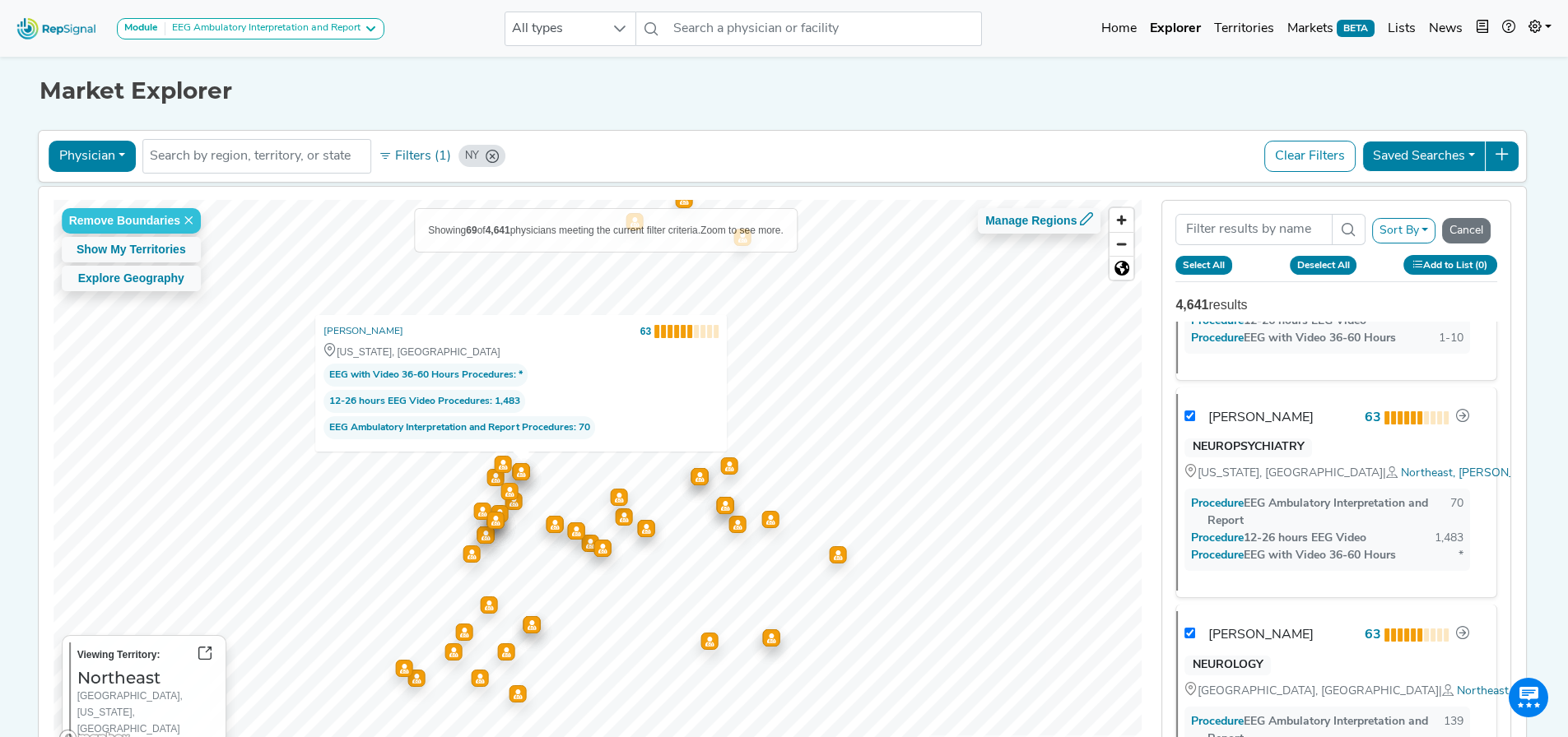
checkbox input "true"
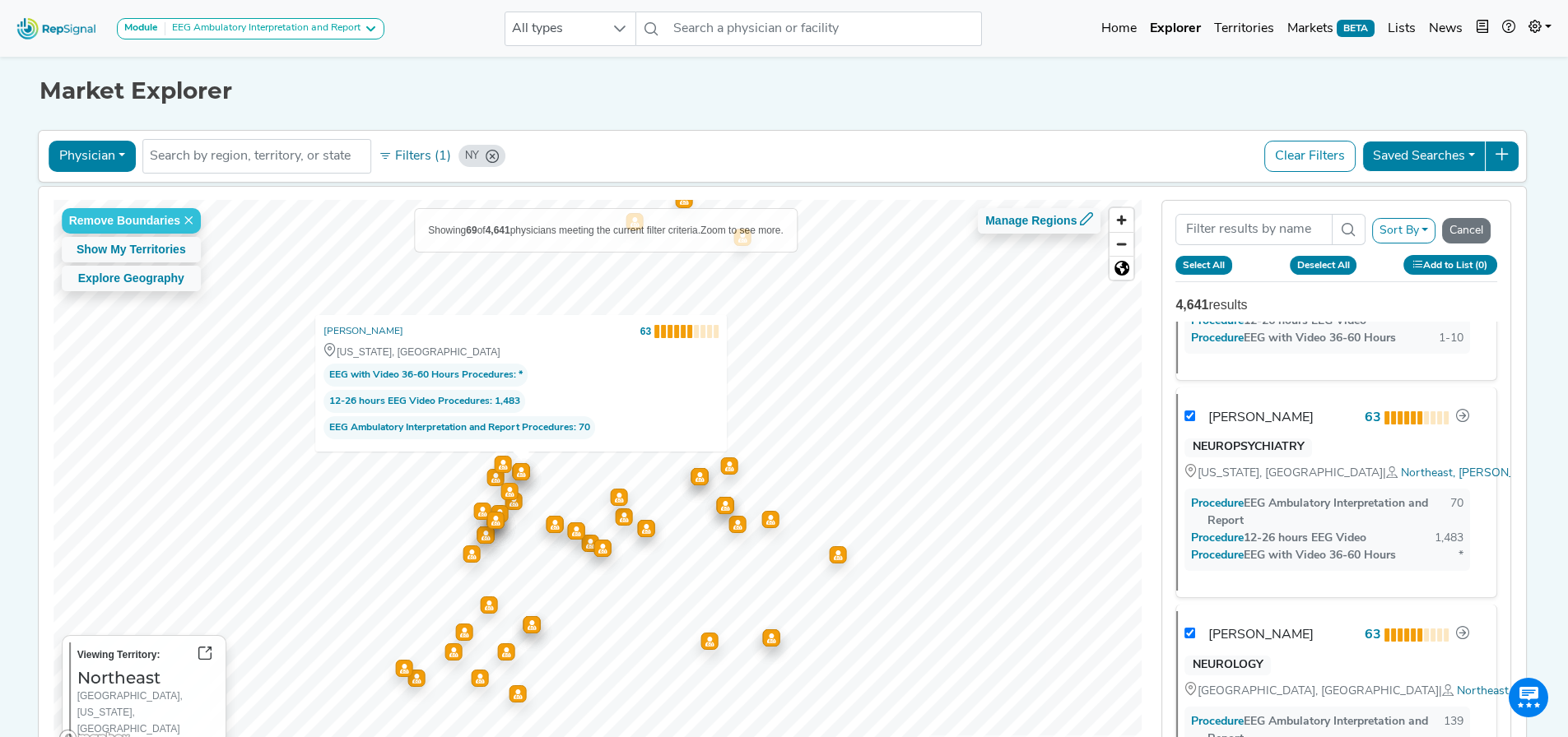
checkbox input "true"
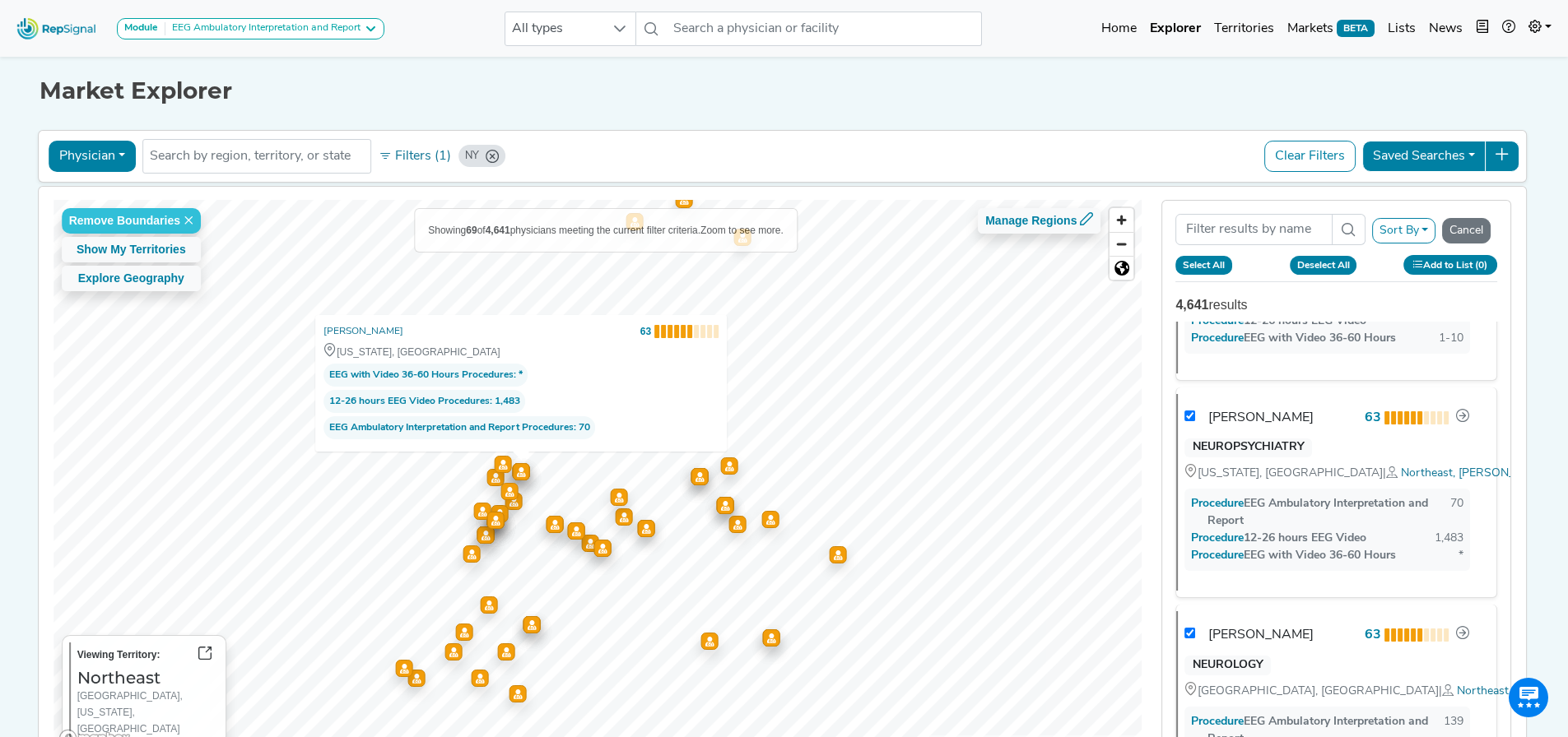
checkbox input "true"
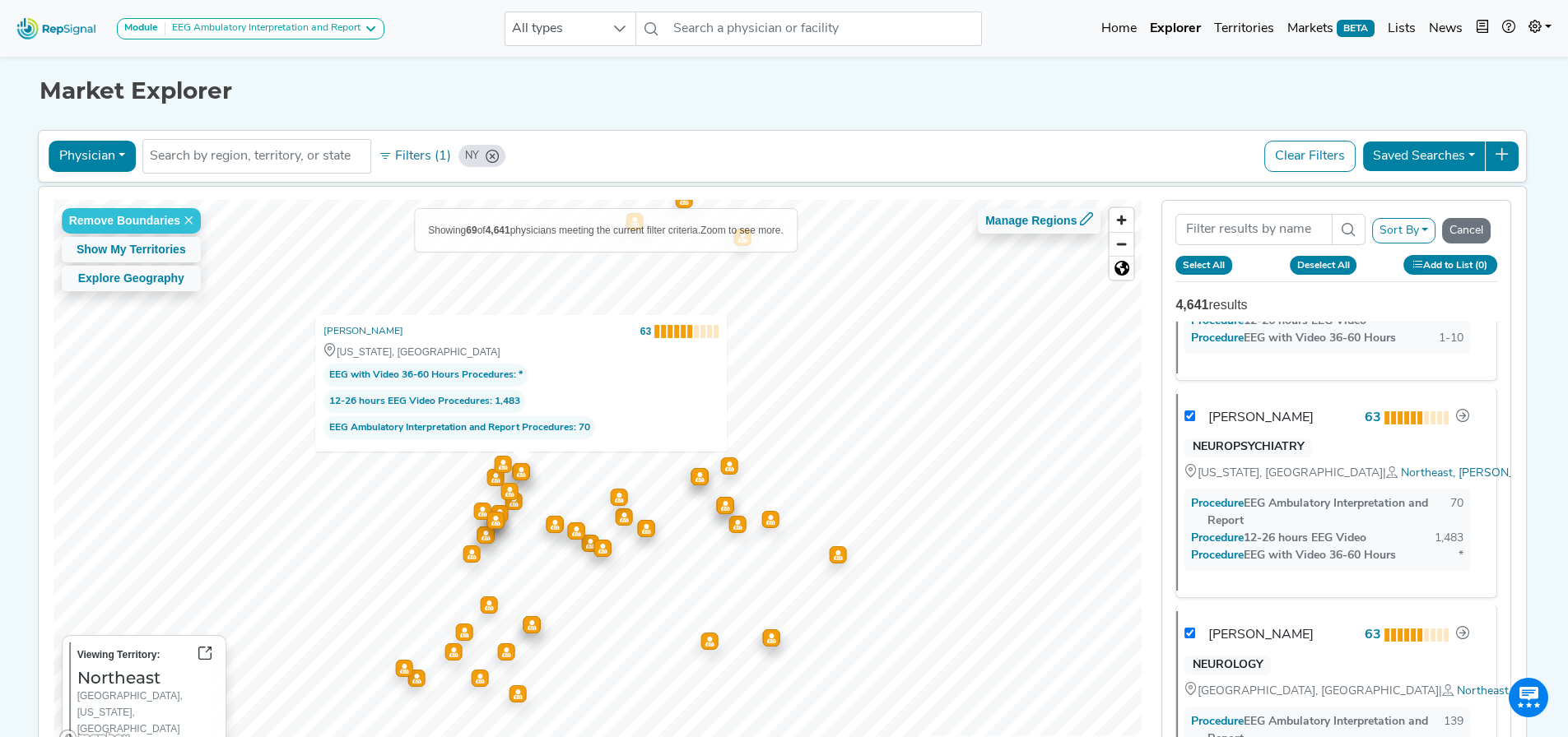
checkbox input "true"
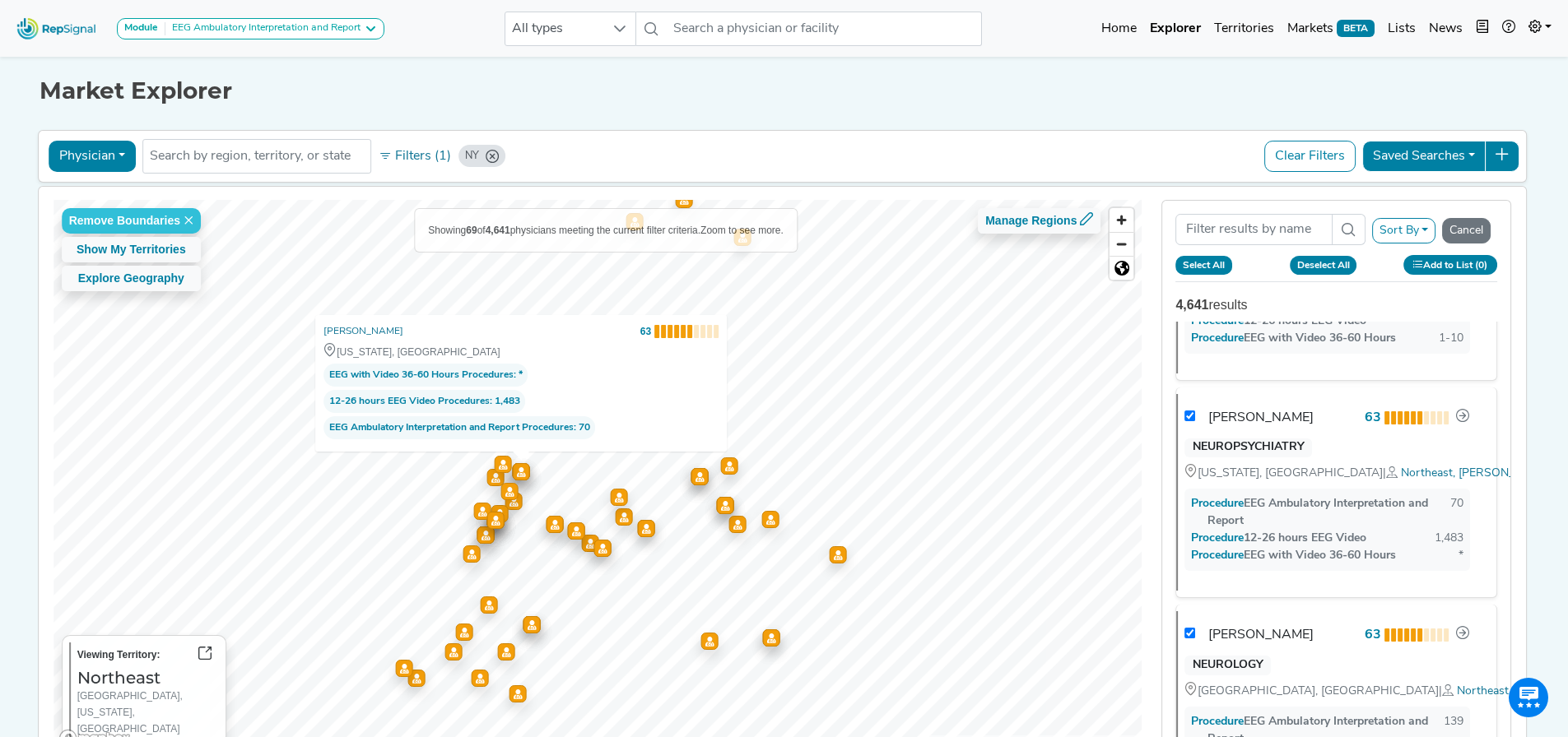
checkbox input "true"
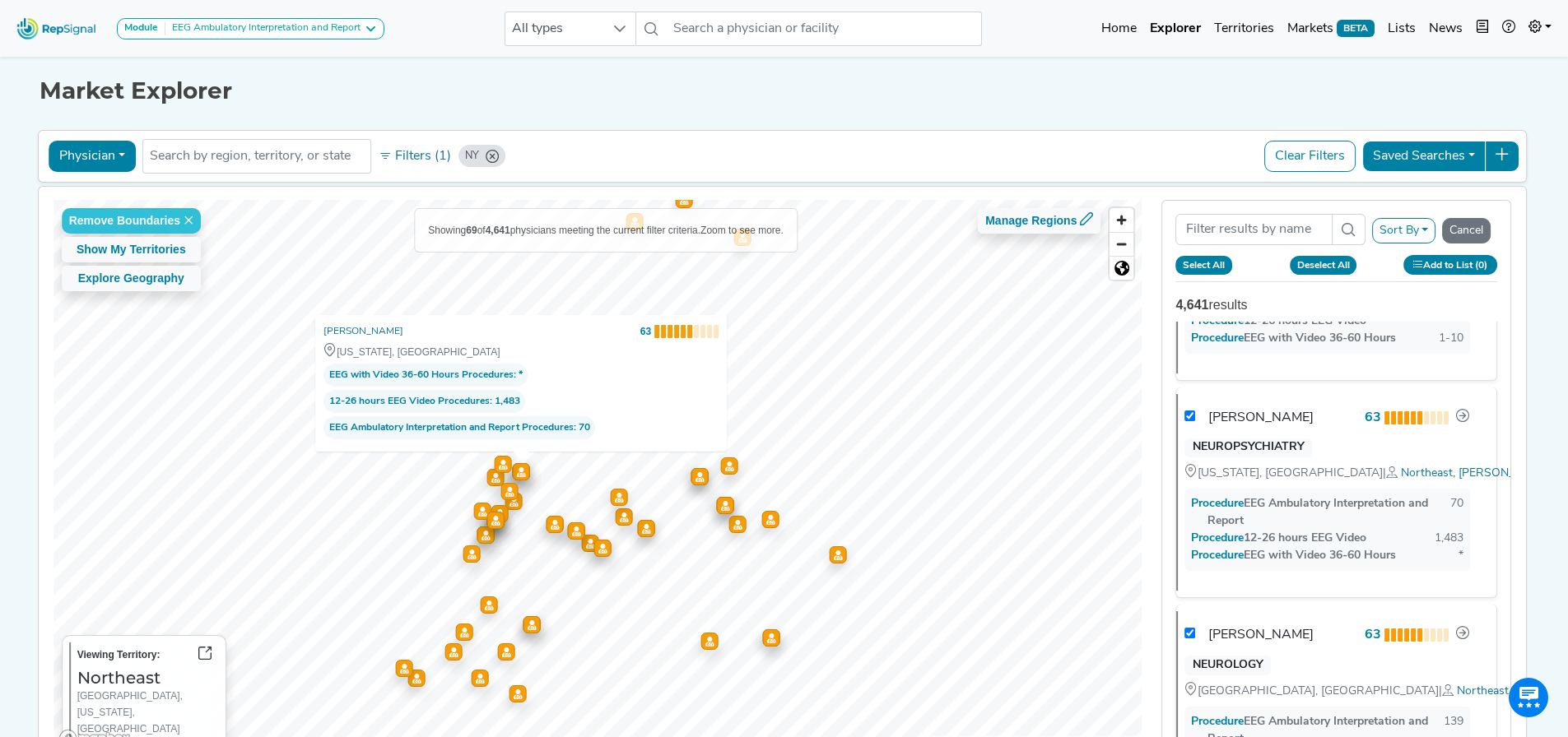
checkbox input "true"
click at [1463, 269] on button "Add to List (69)" at bounding box center [1450, 264] width 95 height 19
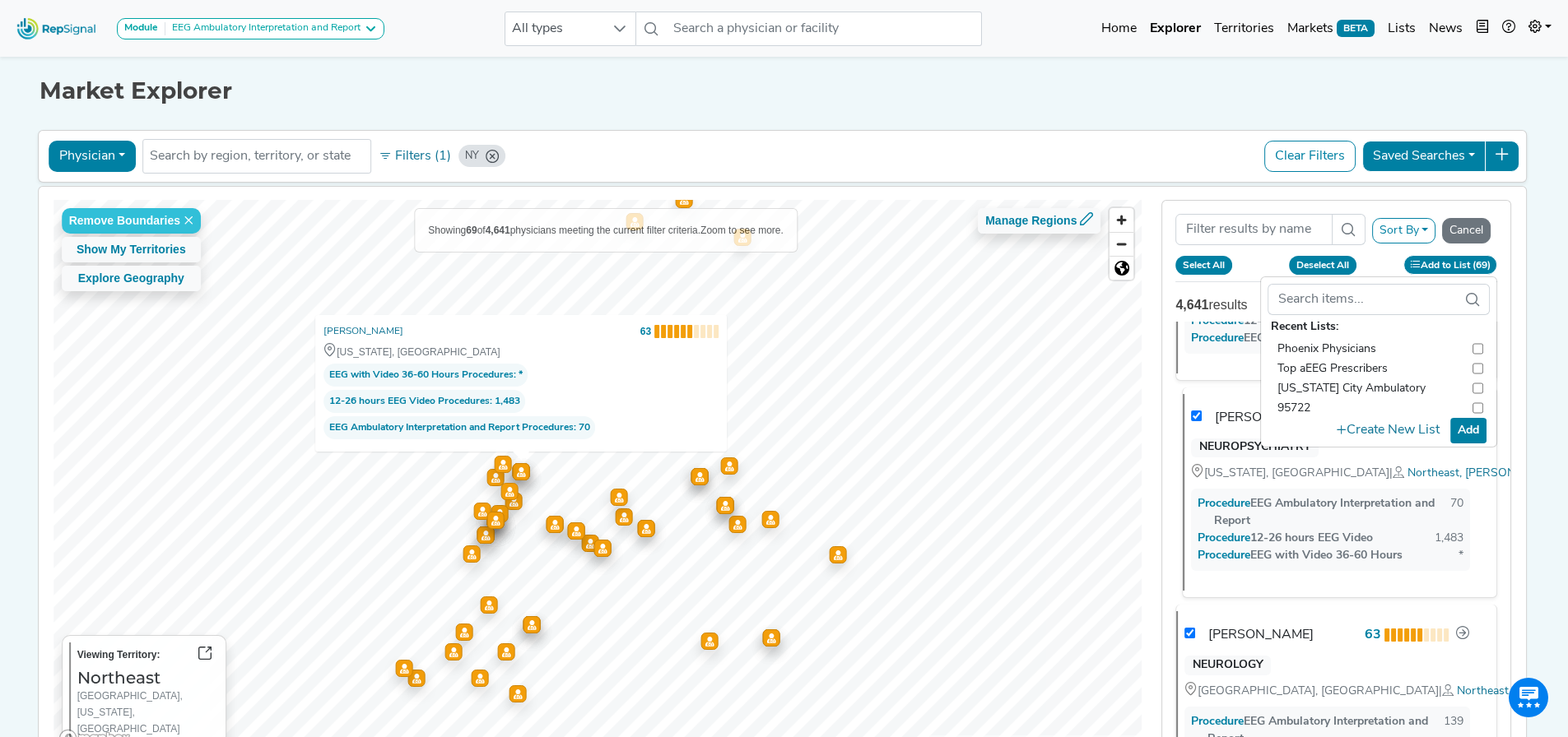
checkbox input "true"
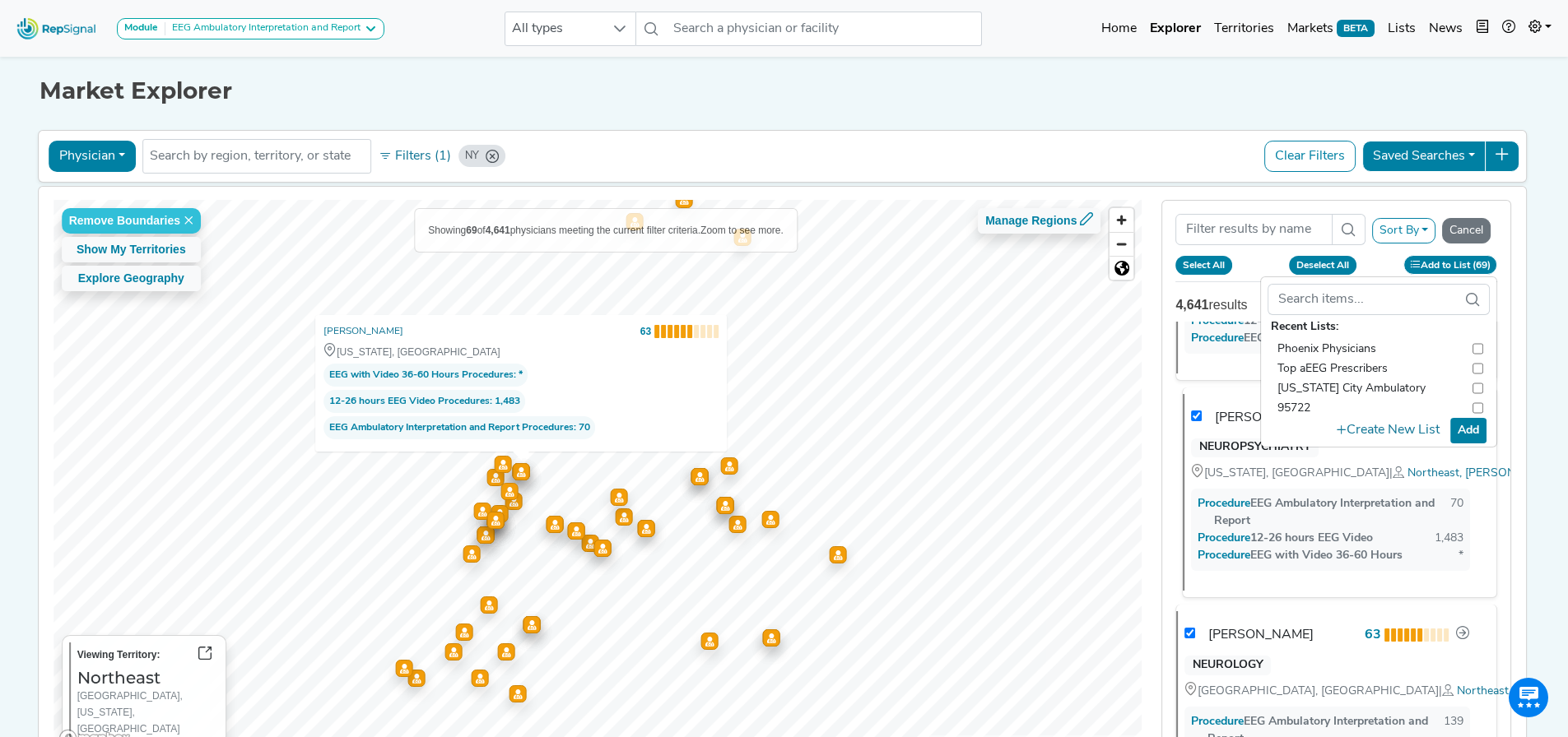
checkbox input "true"
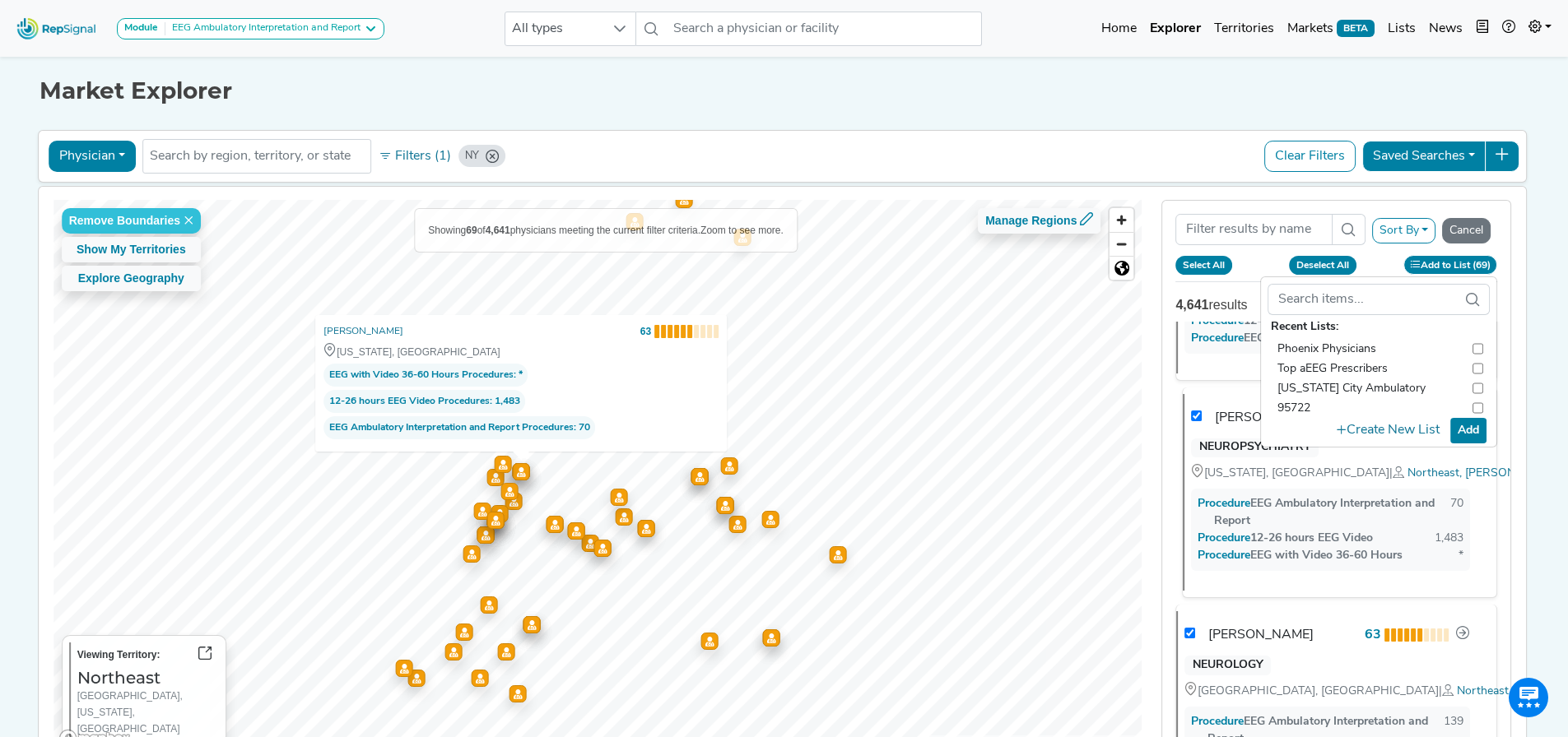
checkbox input "true"
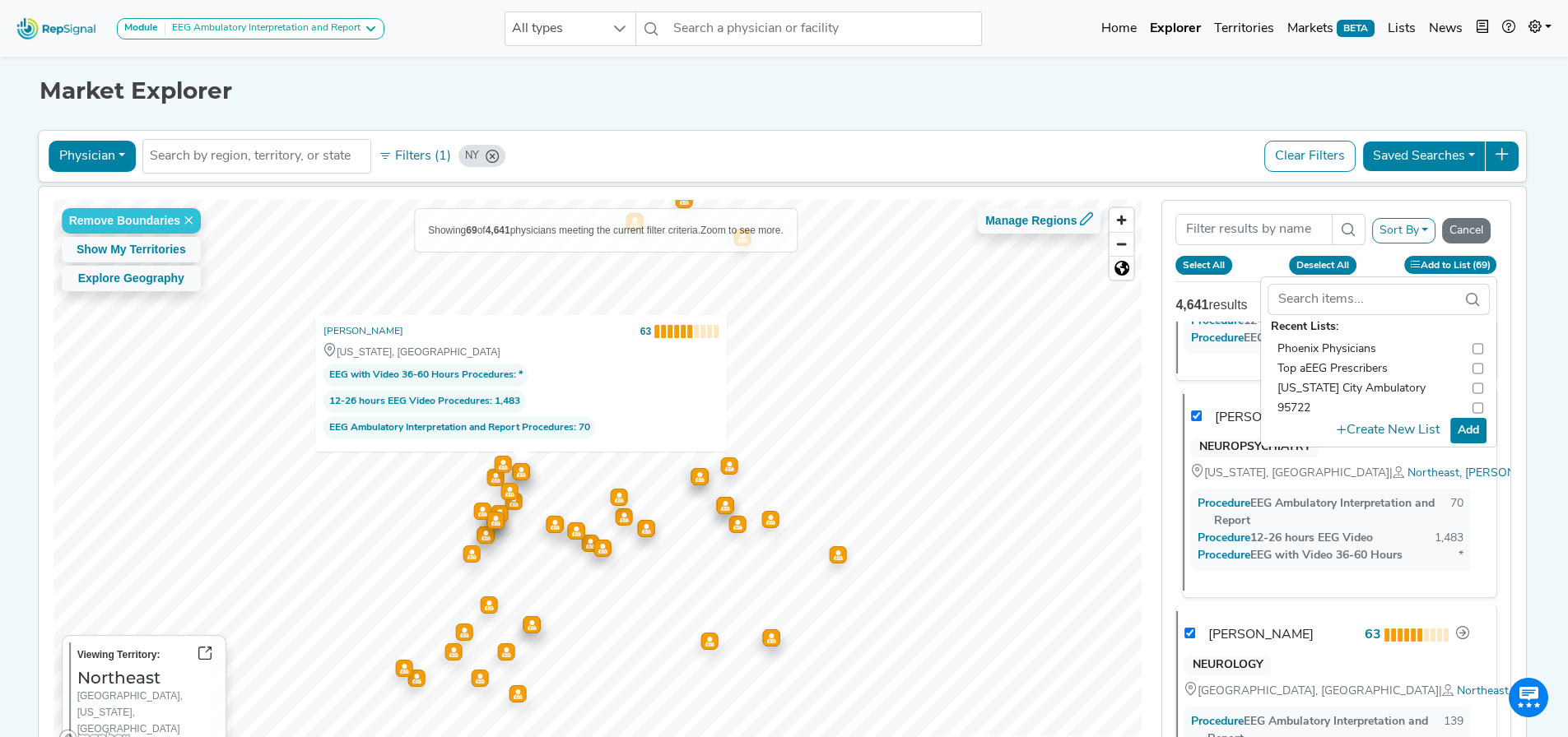
checkbox input "true"
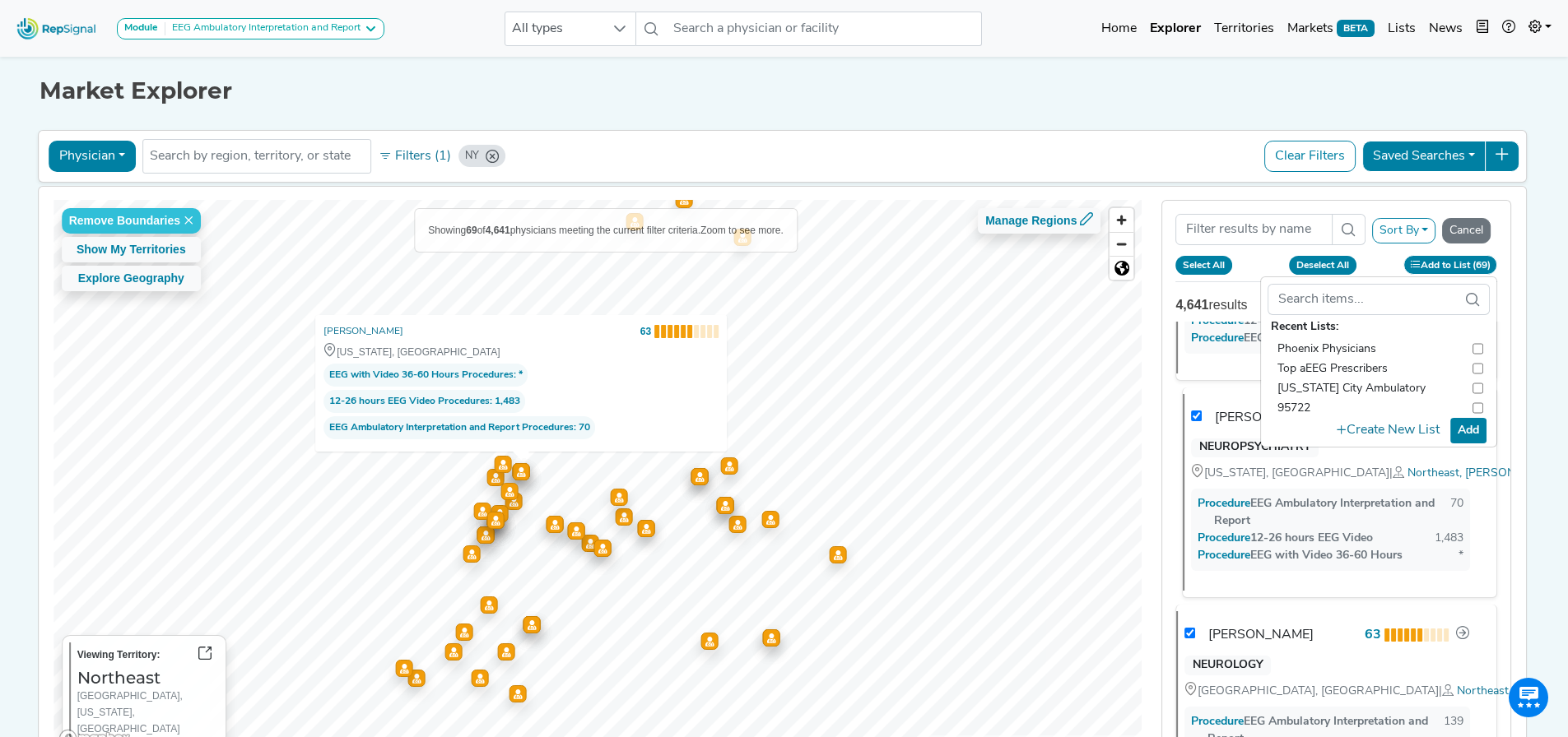
checkbox input "true"
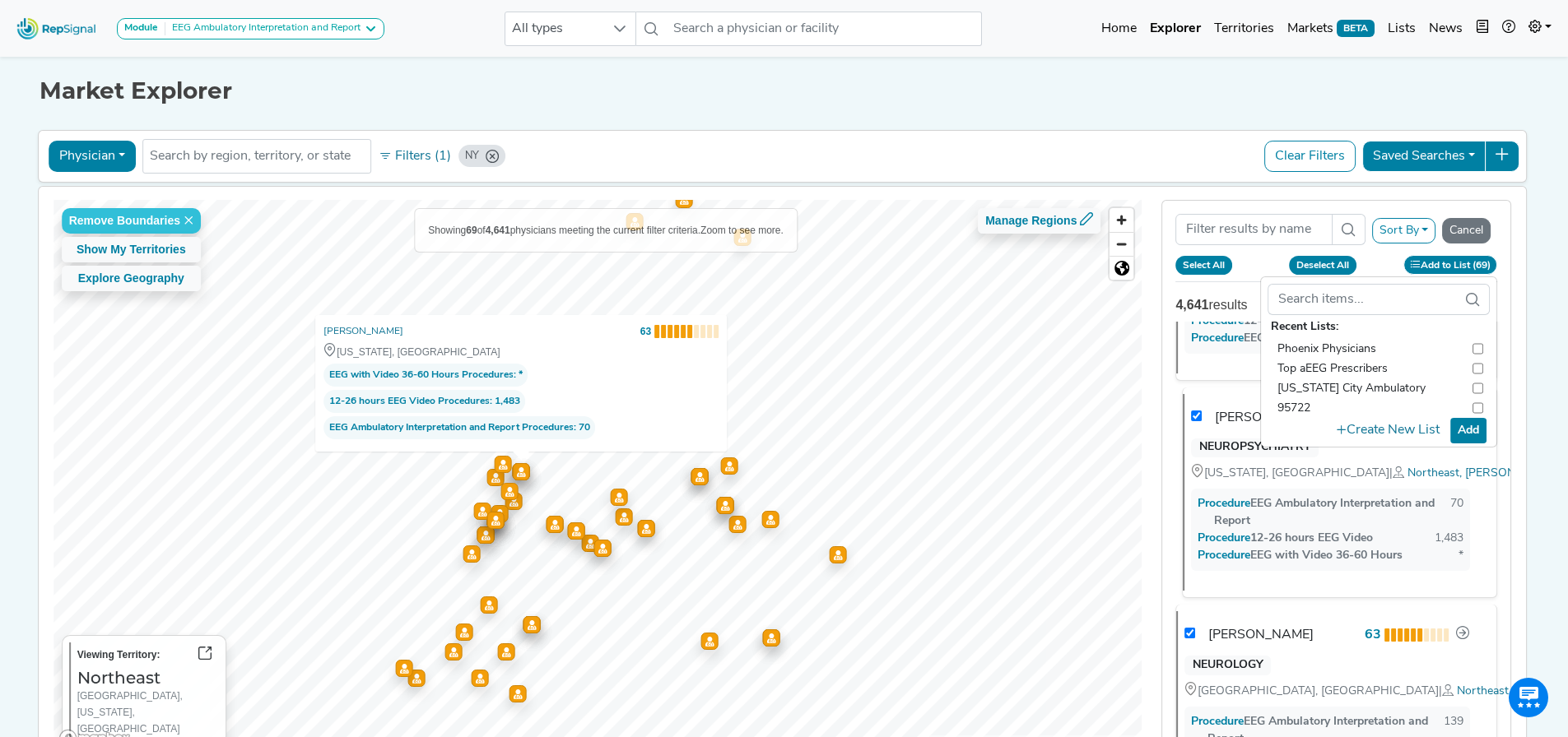
checkbox input "true"
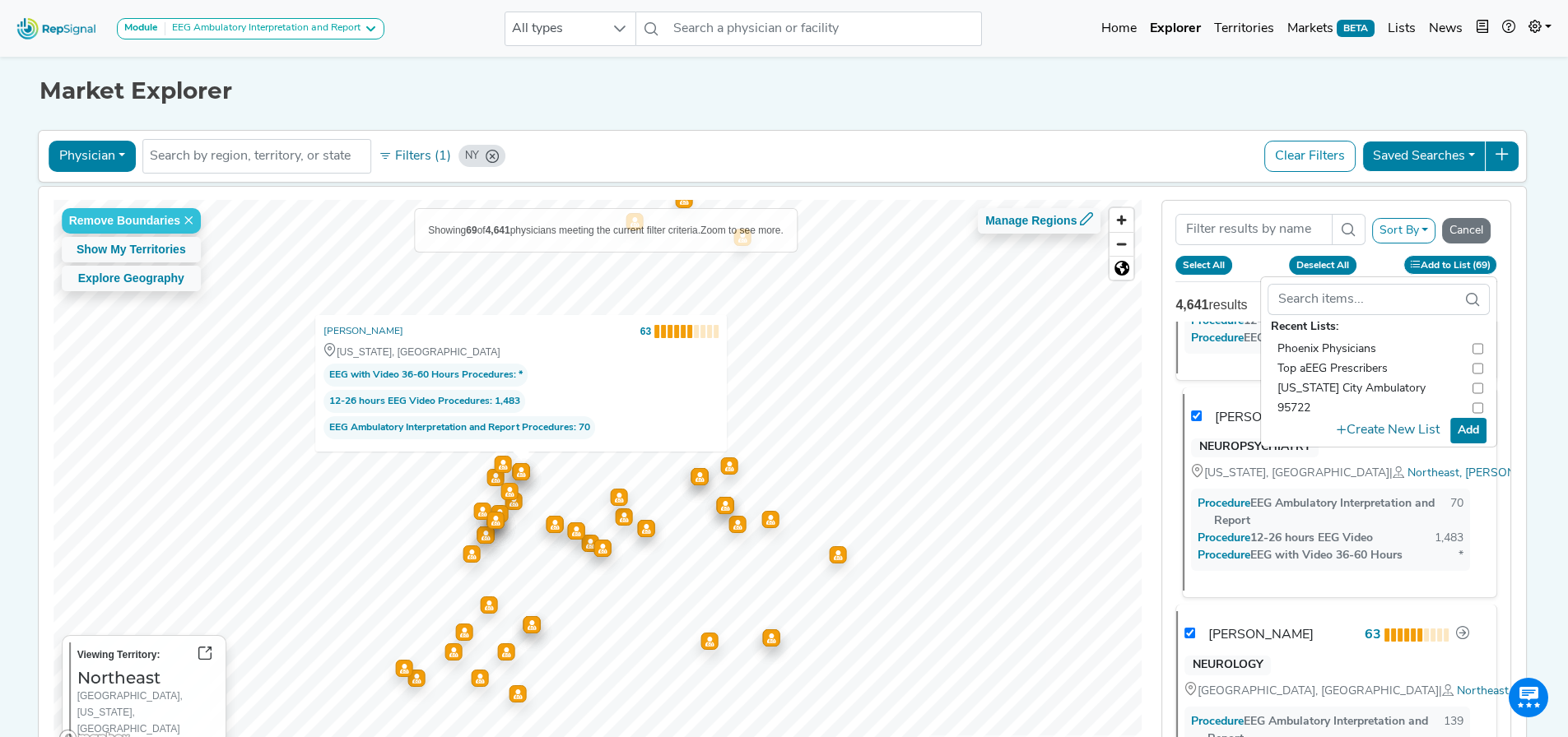
checkbox input "true"
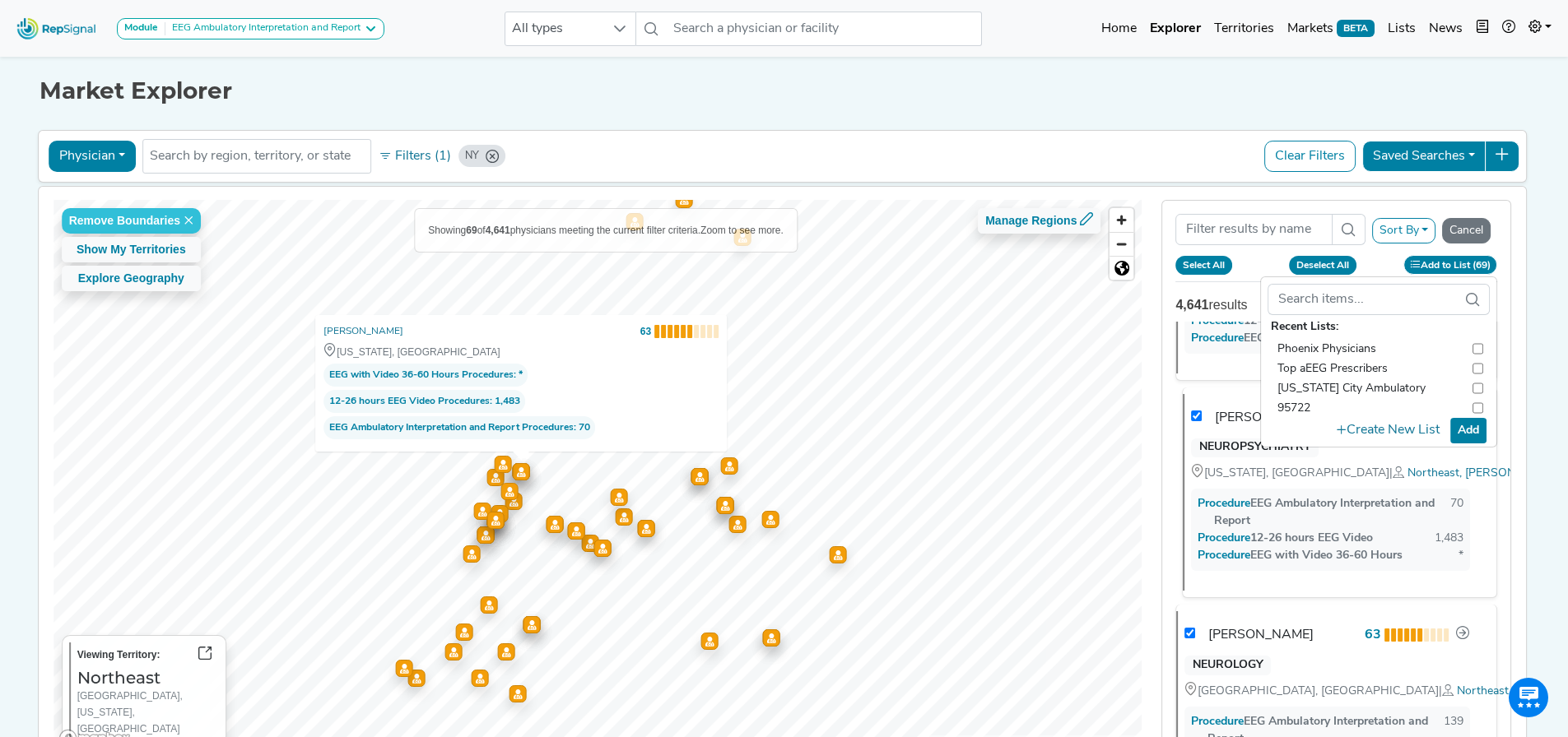
checkbox input "true"
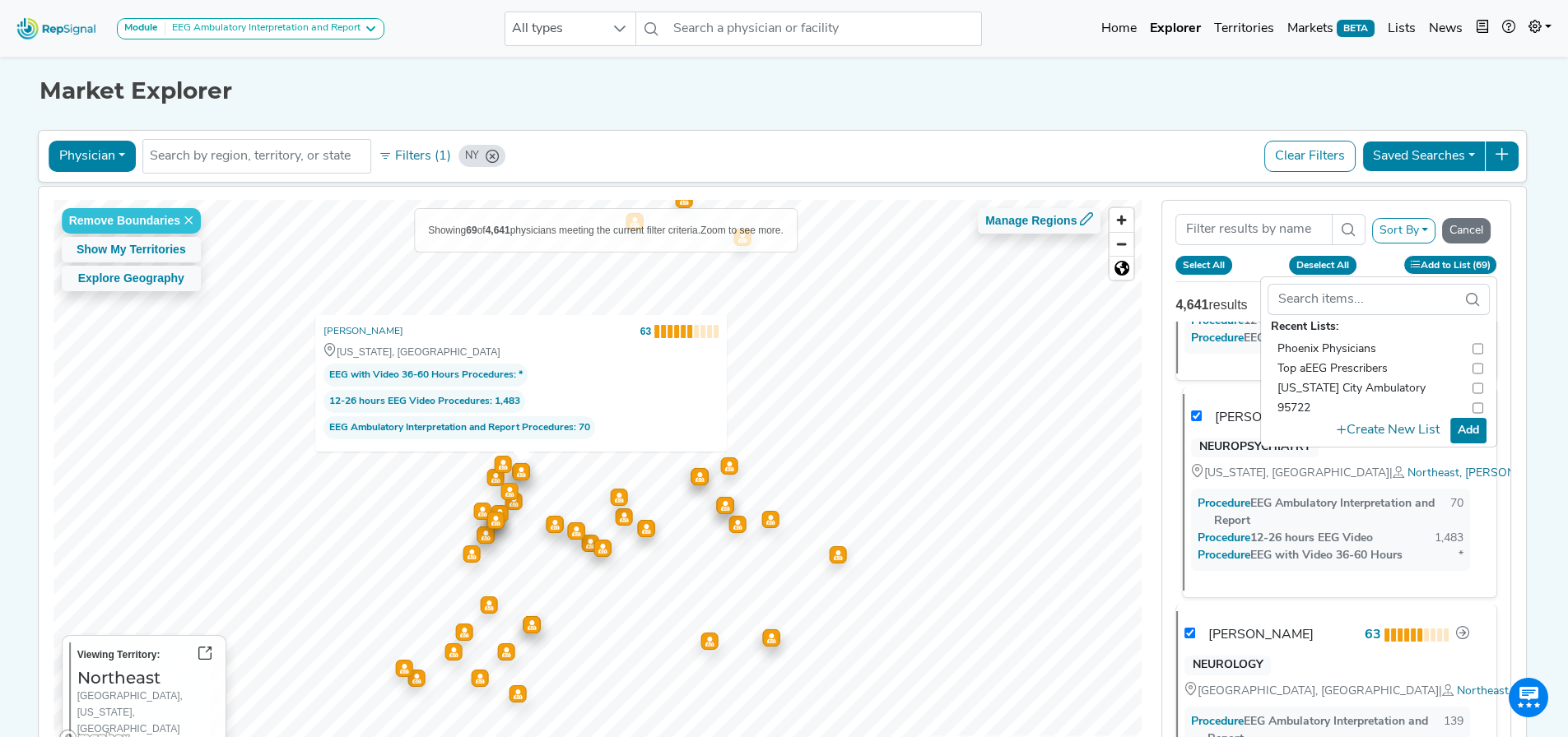
checkbox input "true"
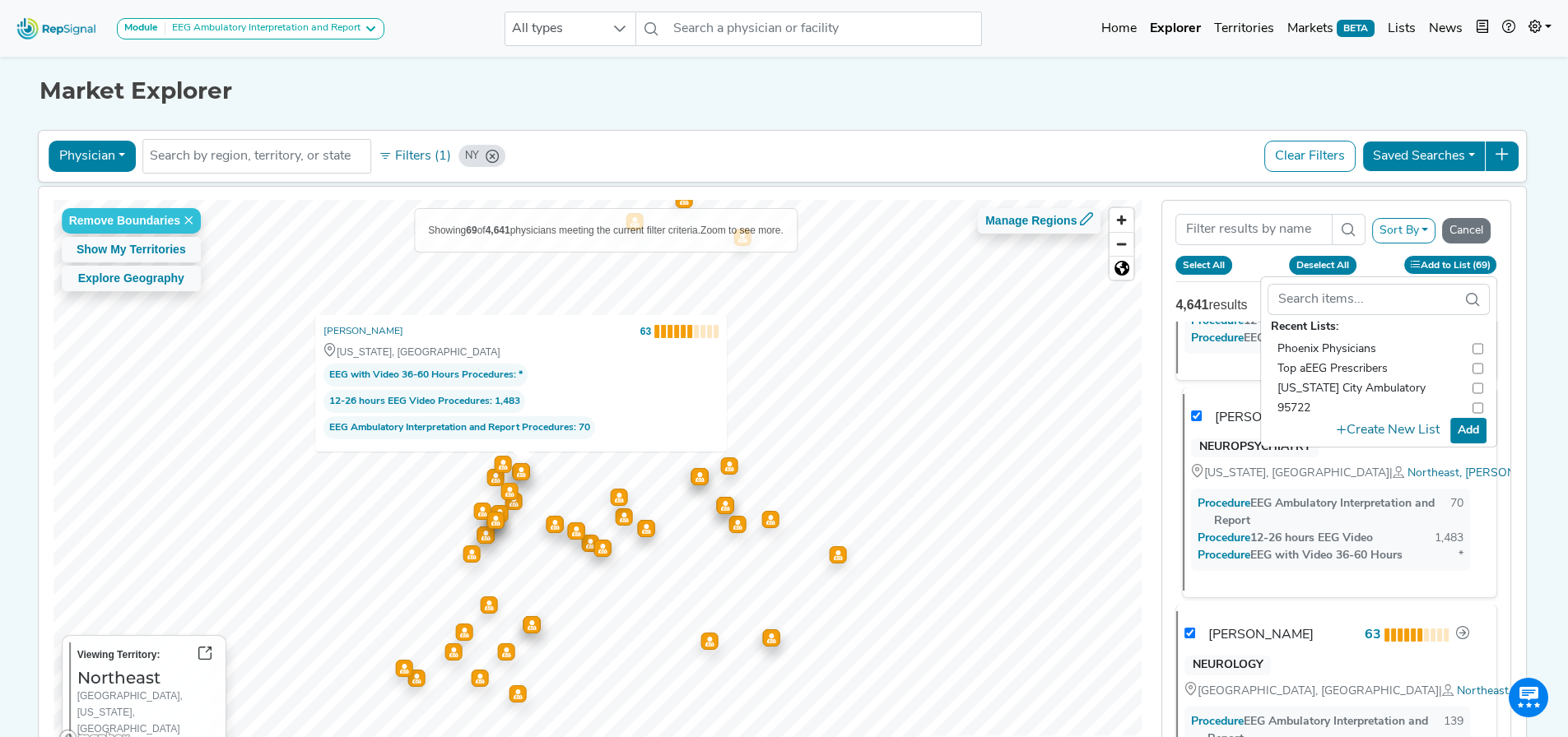
checkbox input "true"
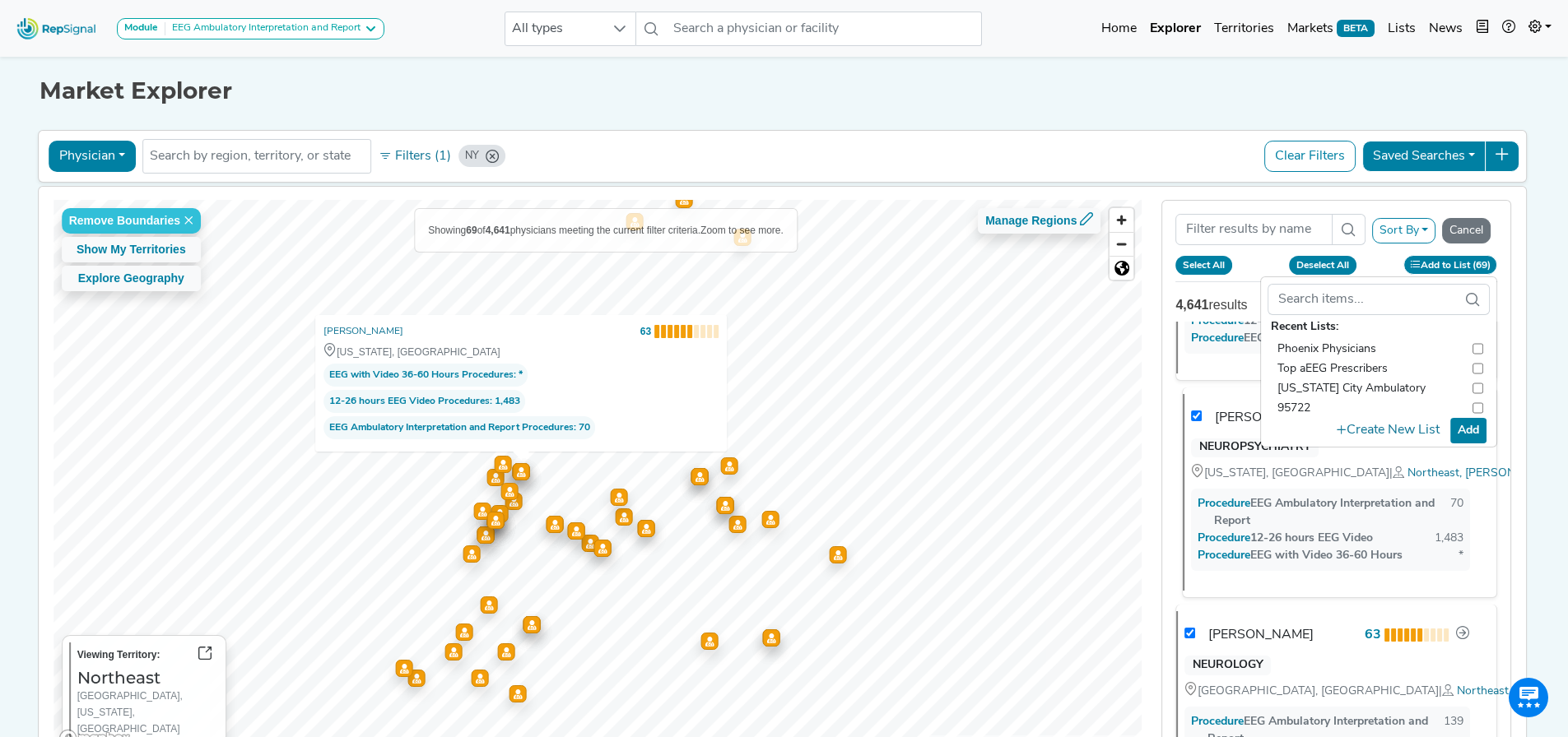
checkbox input "true"
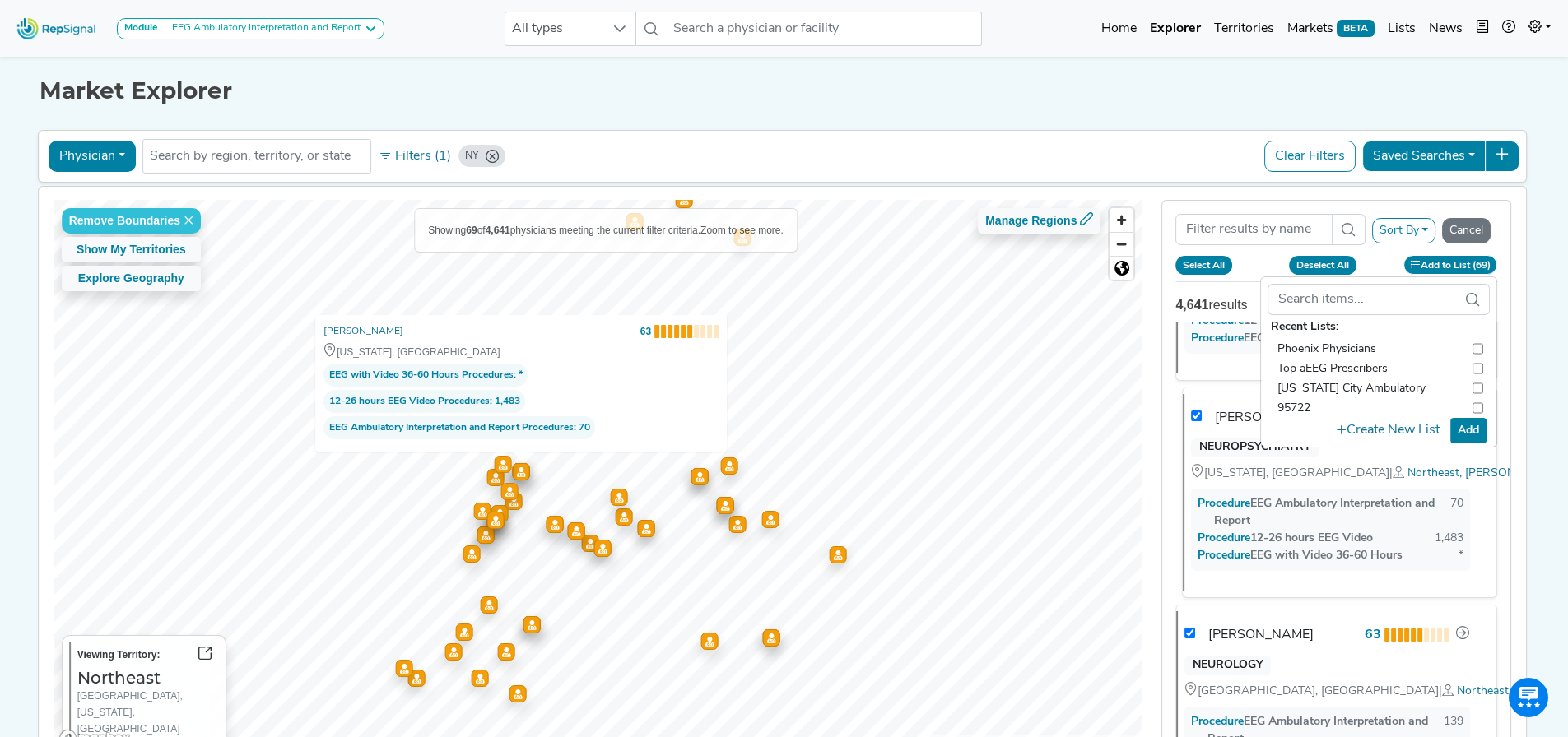
checkbox input "true"
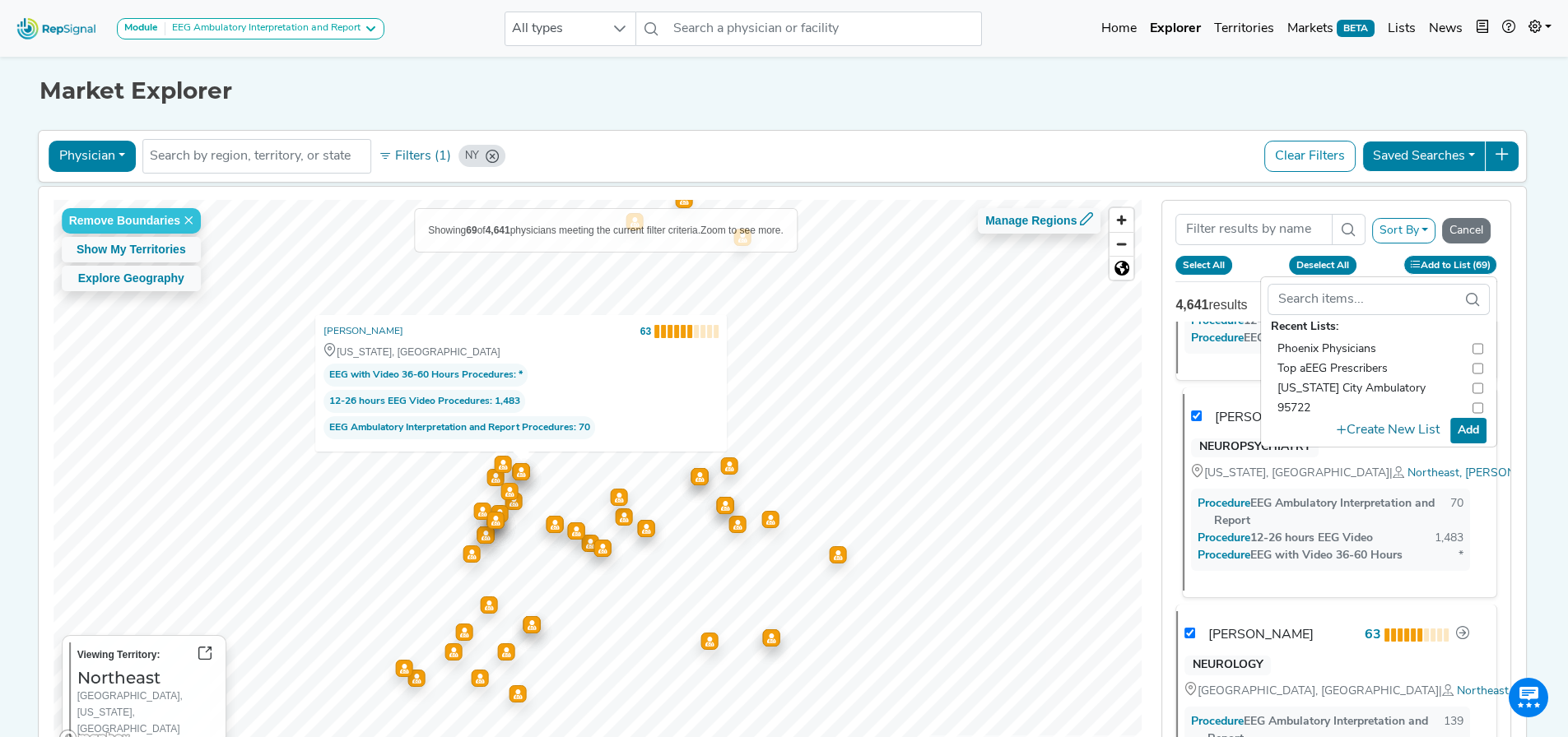
checkbox input "true"
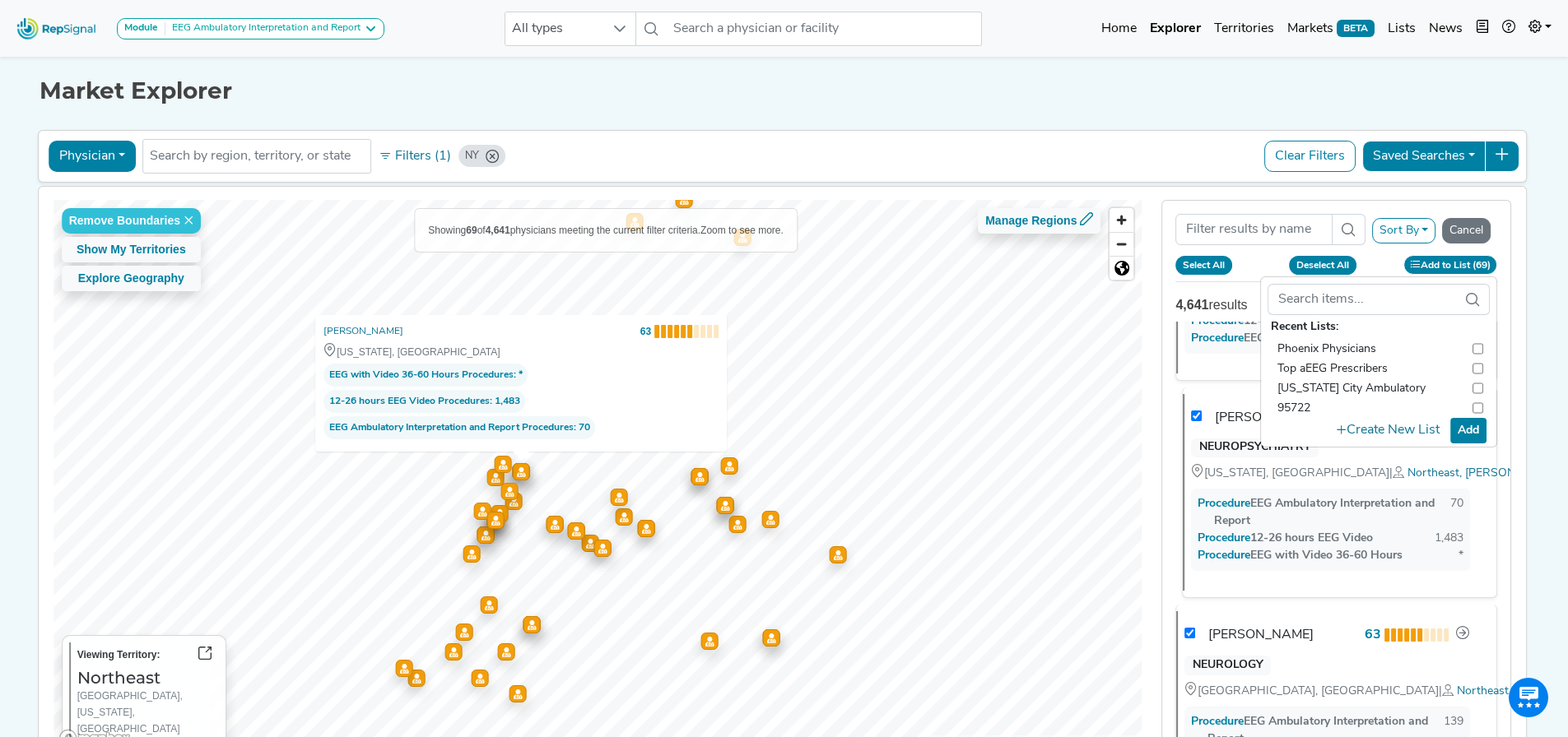
checkbox input "true"
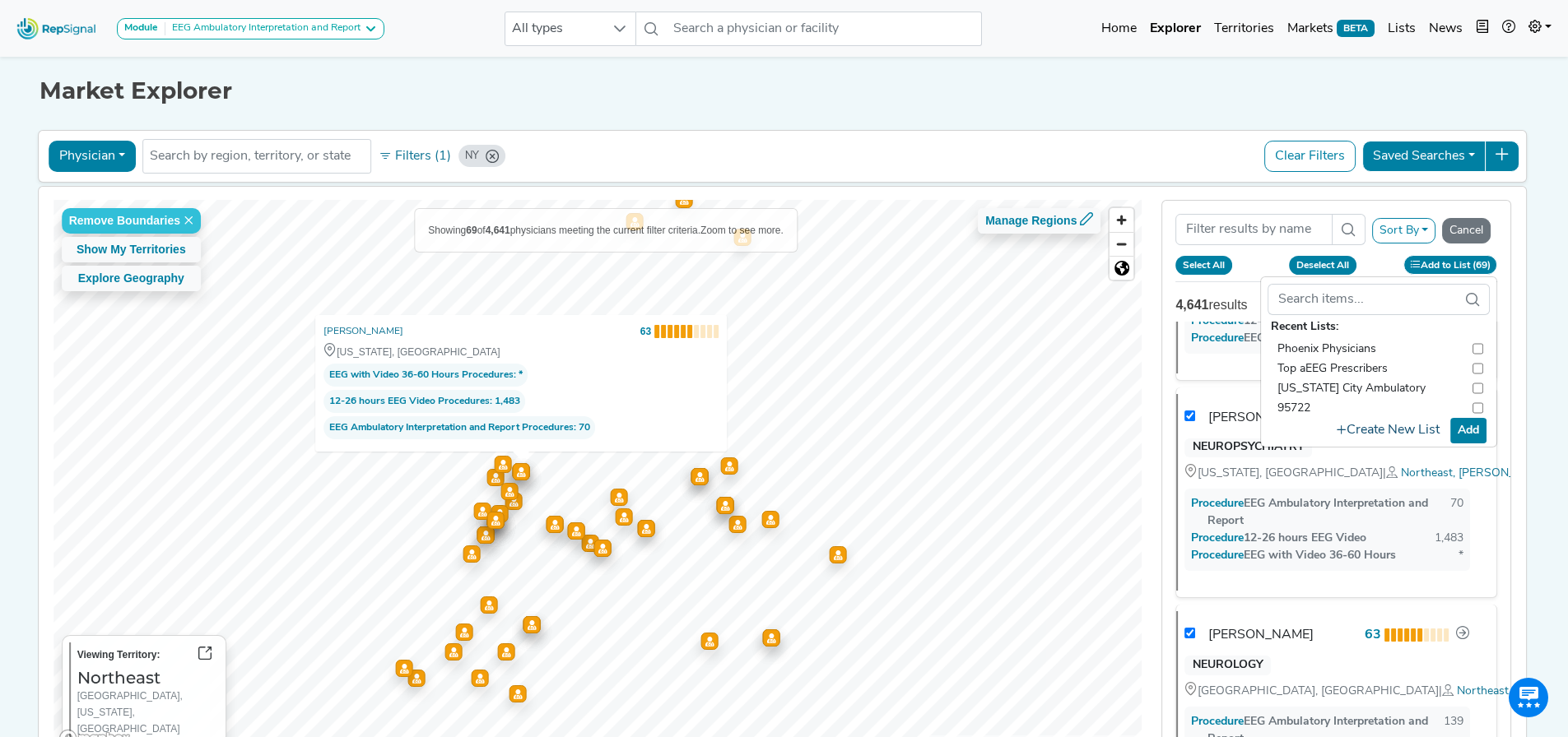
checkbox input "true"
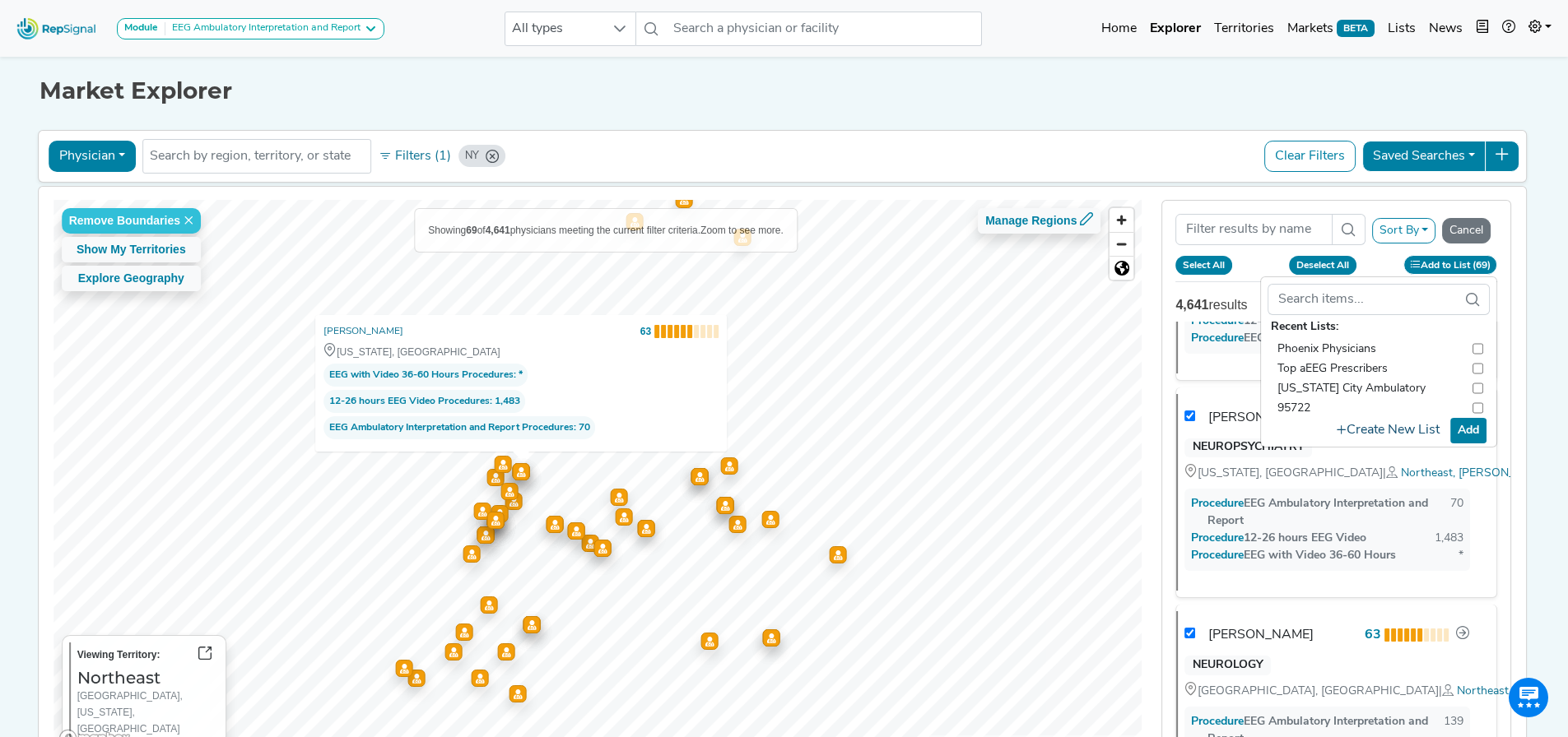
checkbox input "true"
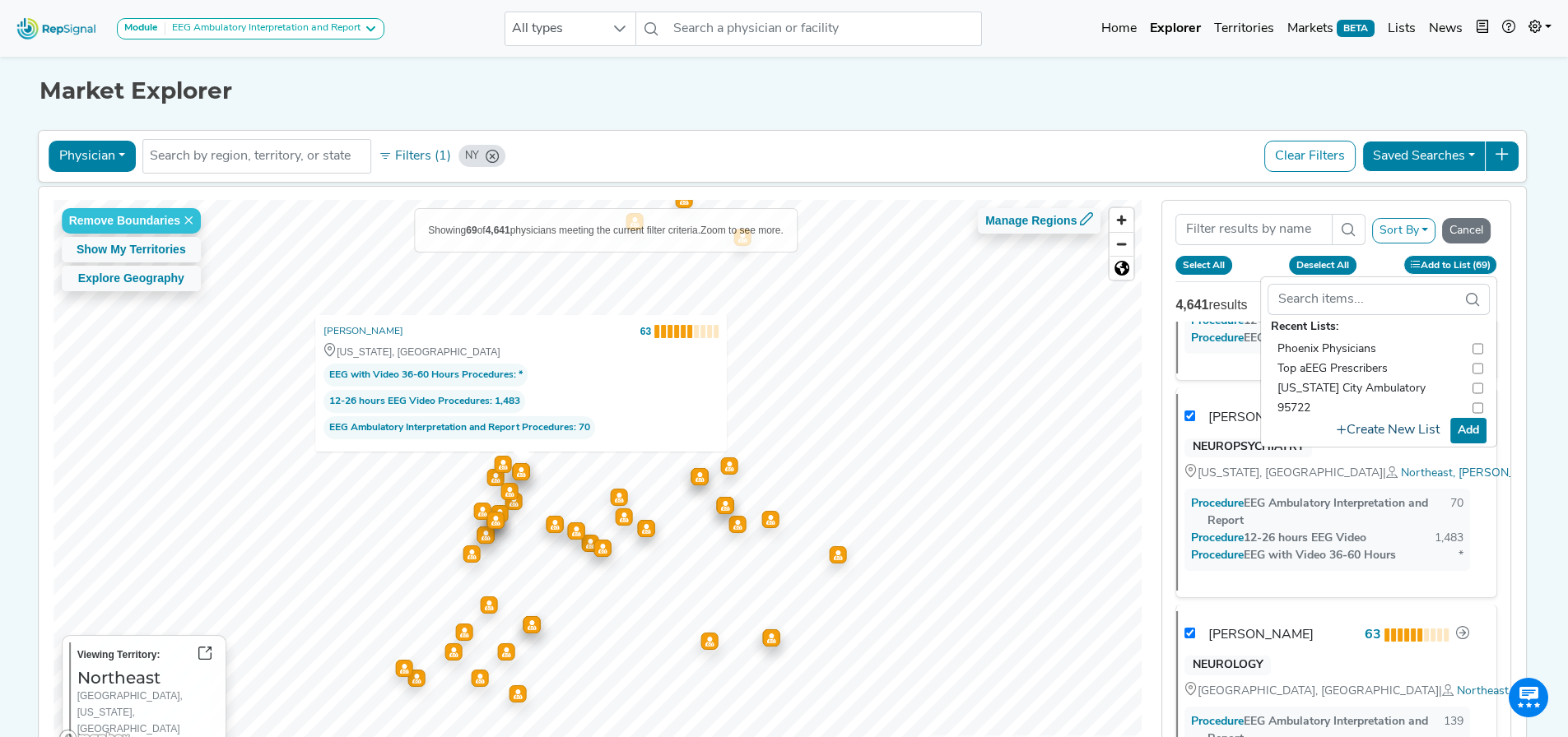
checkbox input "true"
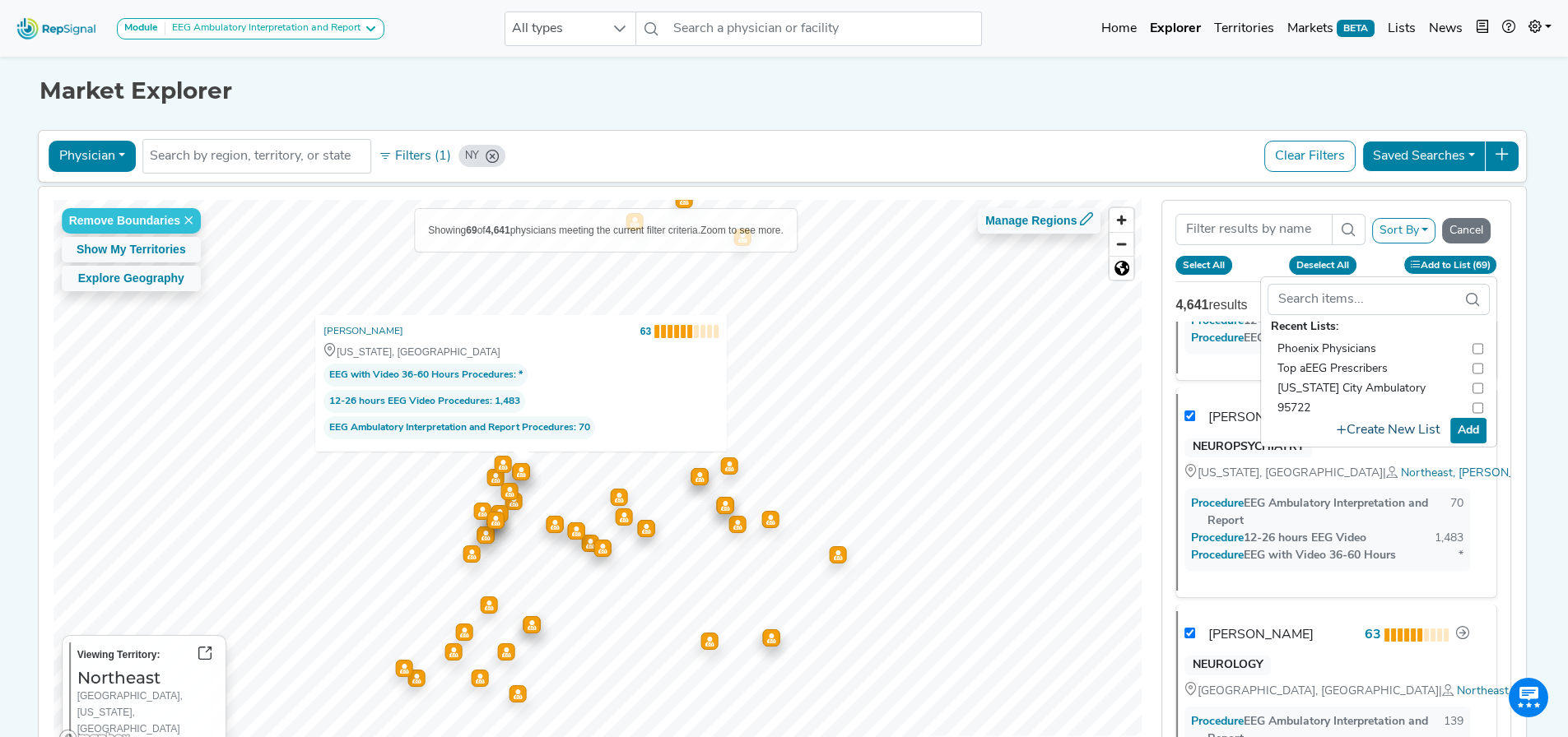
checkbox input "true"
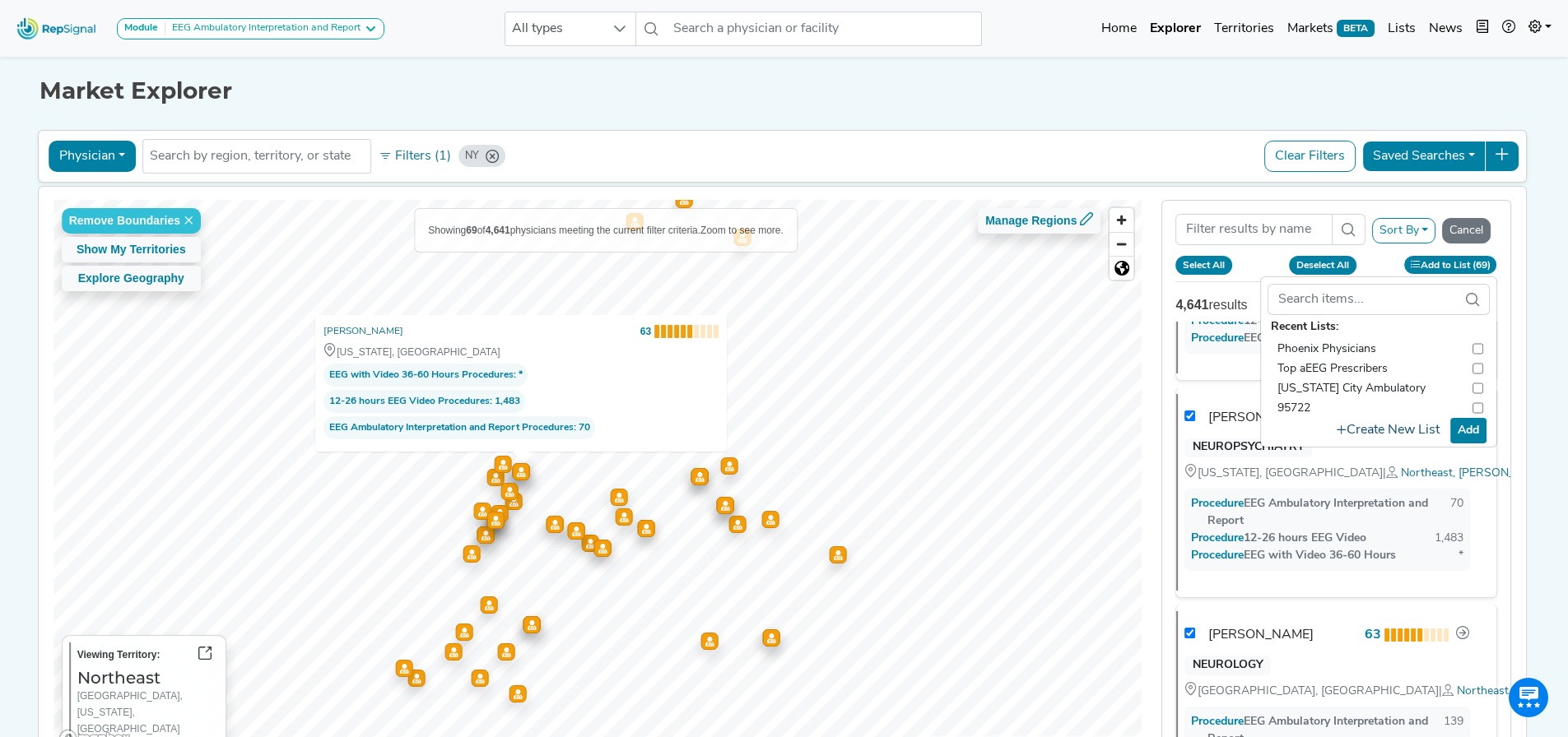
checkbox input "true"
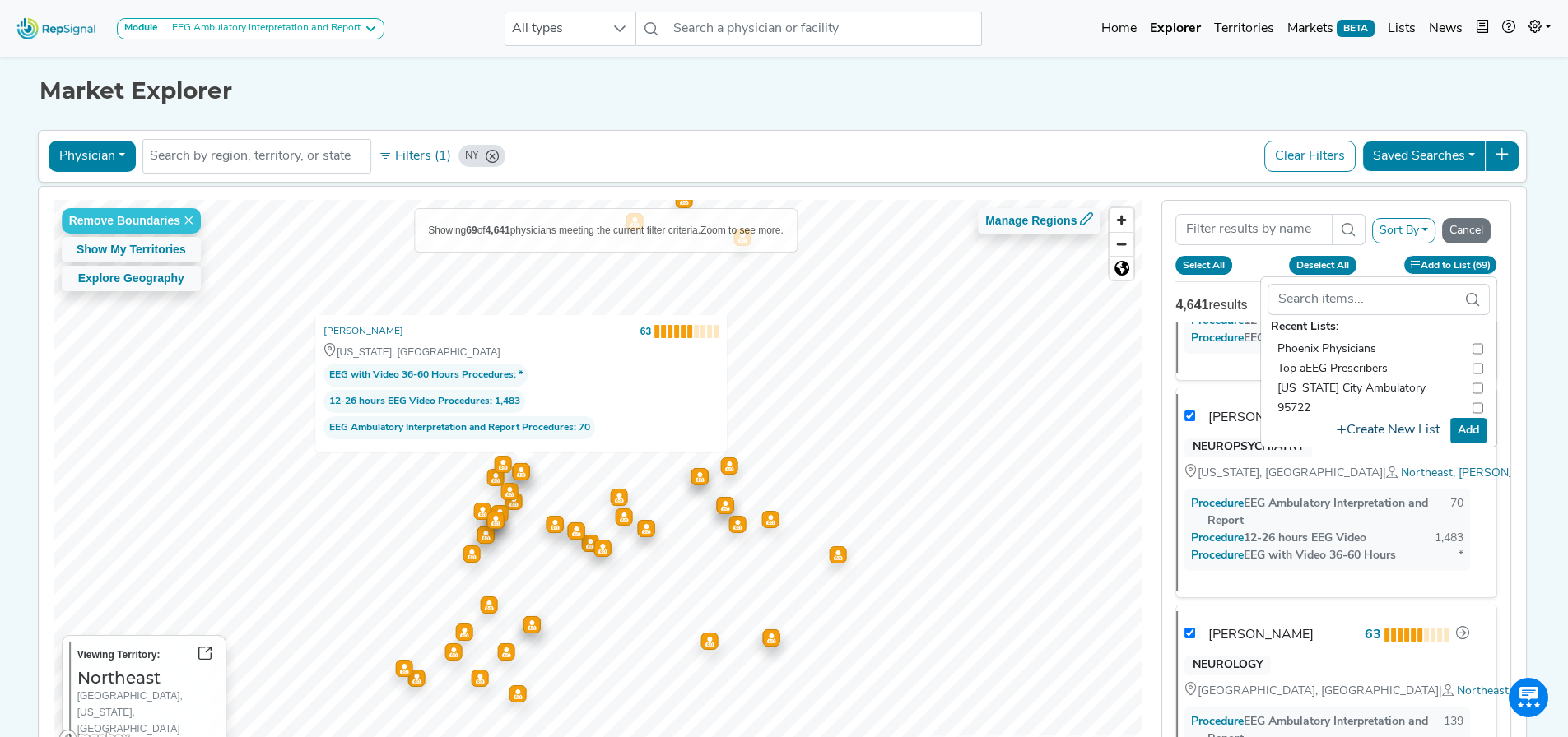
checkbox input "true"
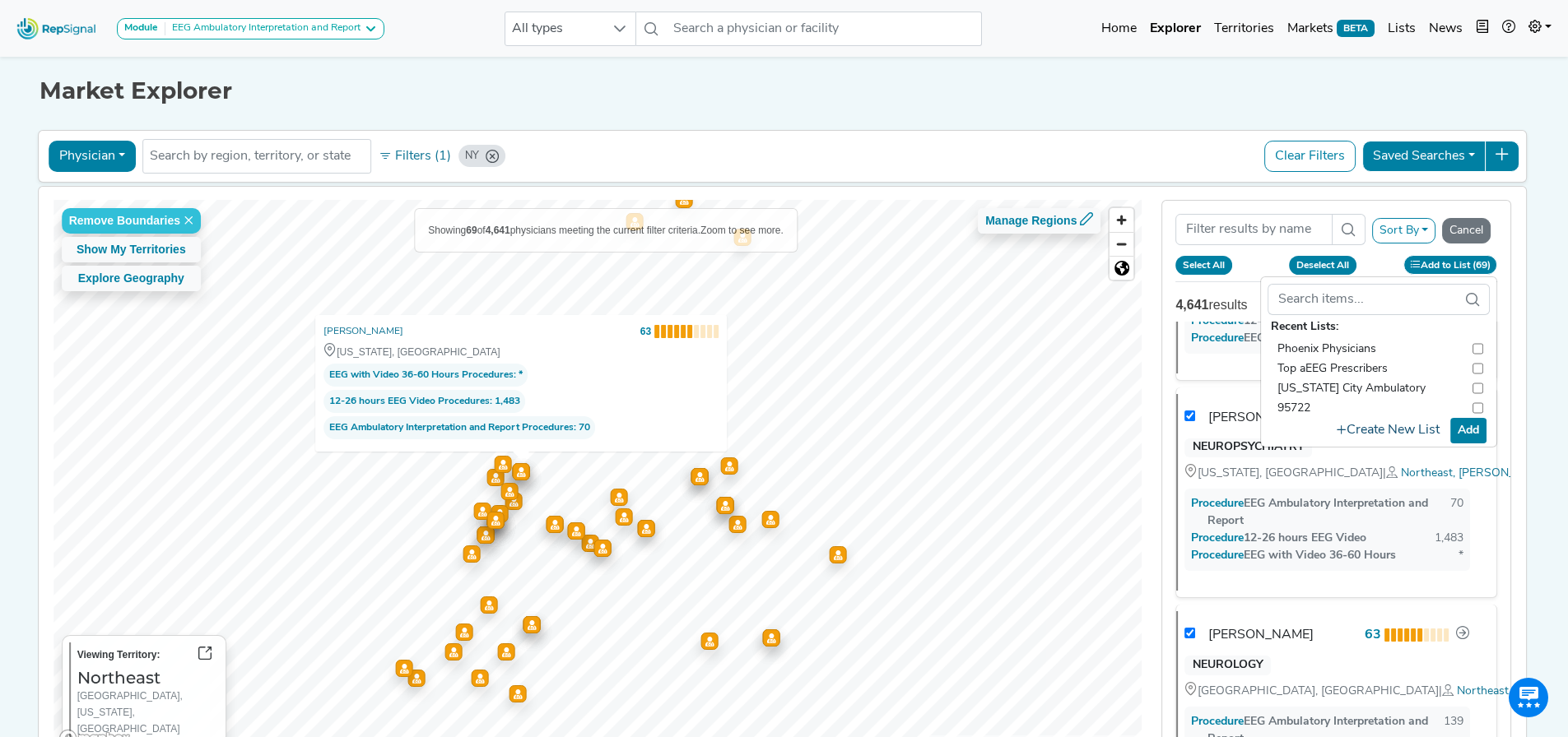
checkbox input "true"
click at [1428, 427] on button "Create New List" at bounding box center [1388, 430] width 118 height 32
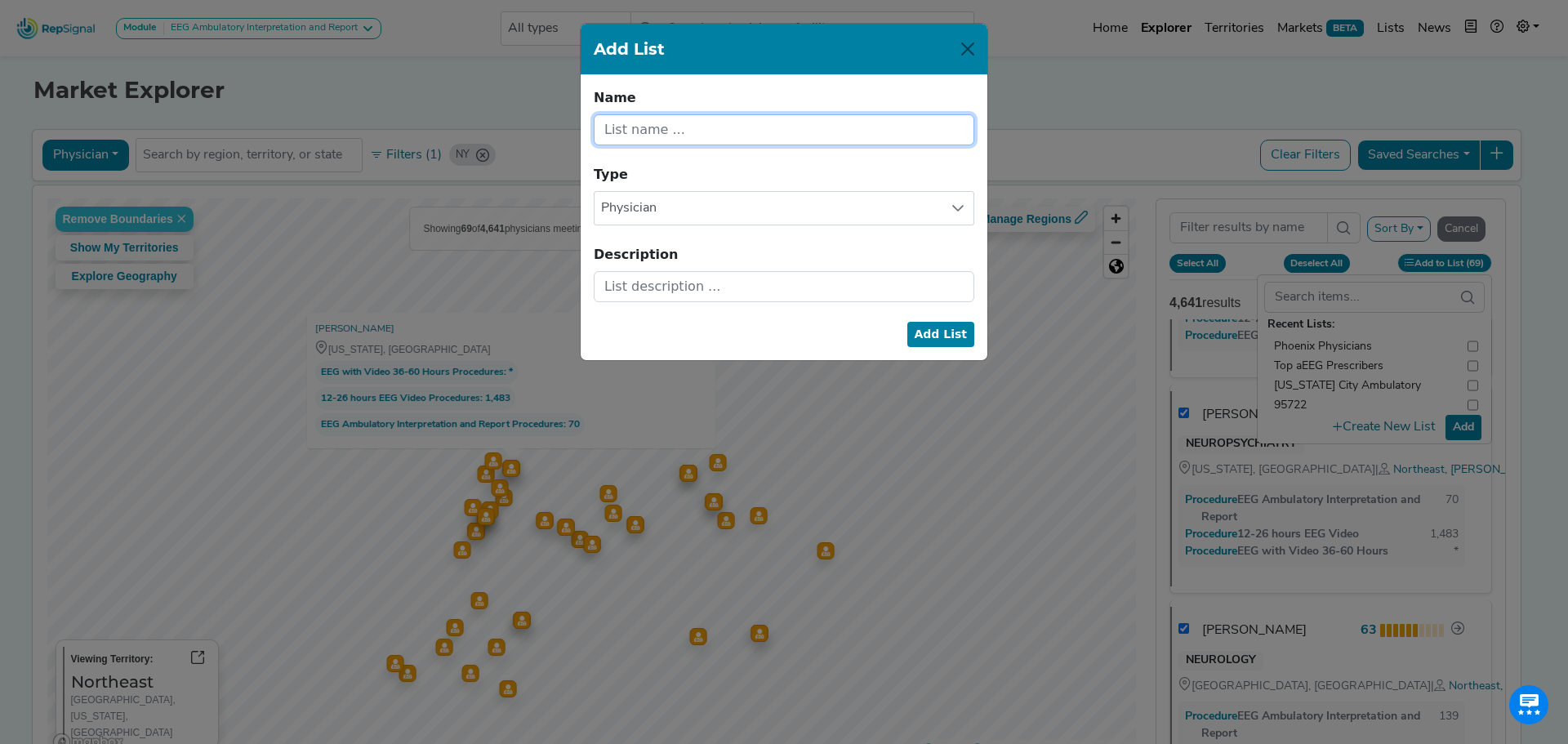
click at [920, 130] on input "text" at bounding box center [784, 130] width 381 height 31
click at [934, 335] on button "Add List" at bounding box center [941, 334] width 67 height 25
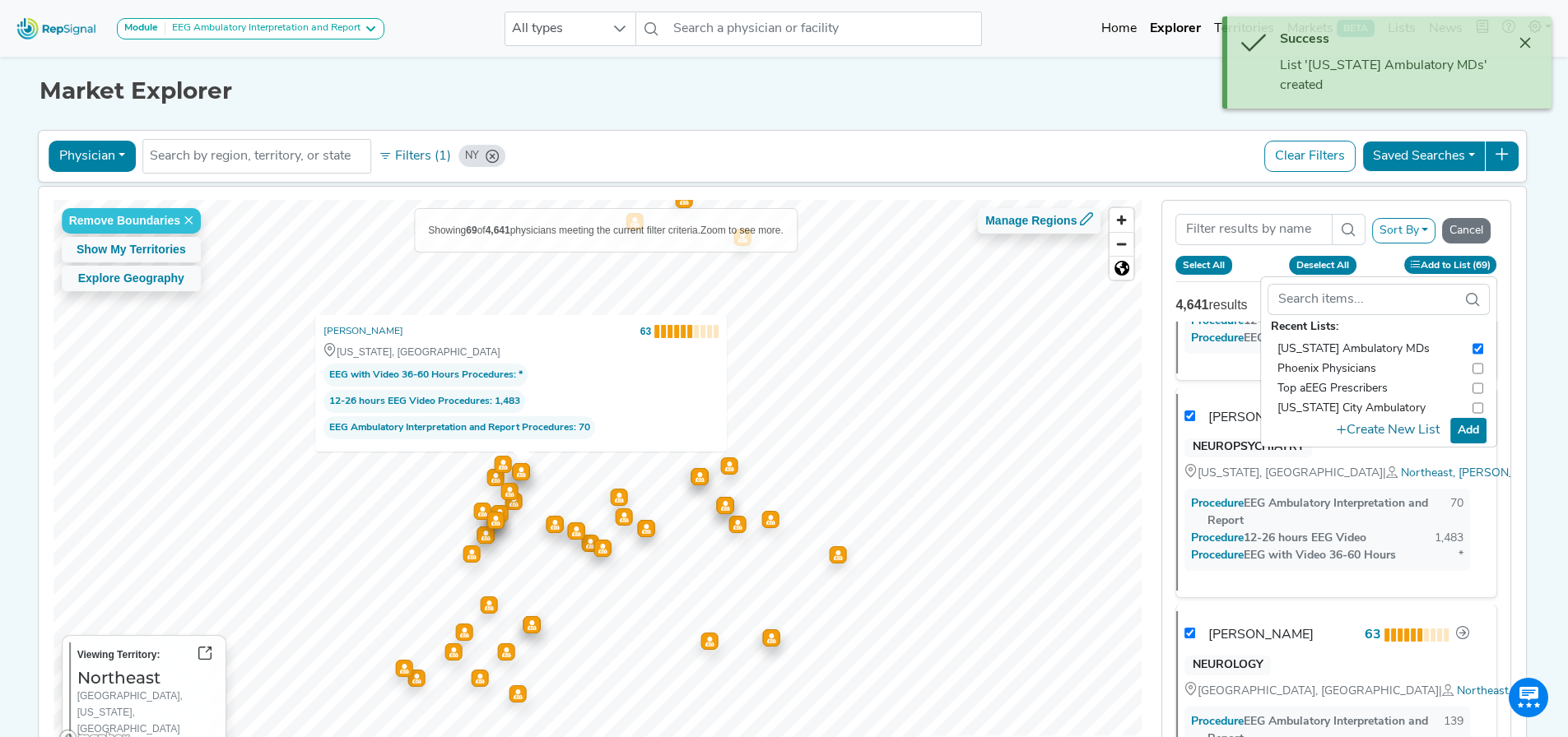
click at [1223, 262] on button "Select All" at bounding box center [1204, 265] width 57 height 18
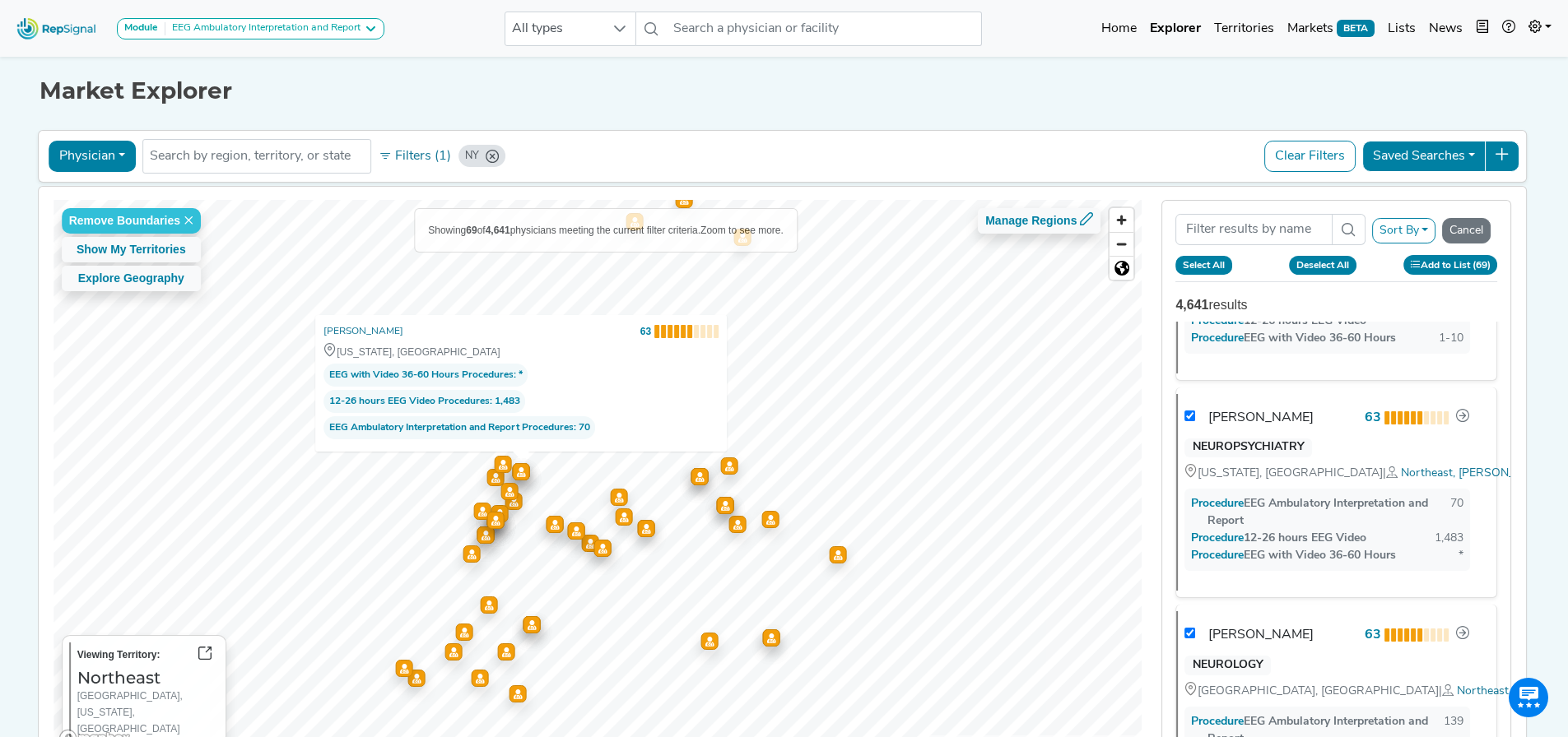
click at [1203, 261] on button "Select All" at bounding box center [1204, 265] width 57 height 18
click at [1431, 261] on button "Add to List (69)" at bounding box center [1450, 264] width 95 height 19
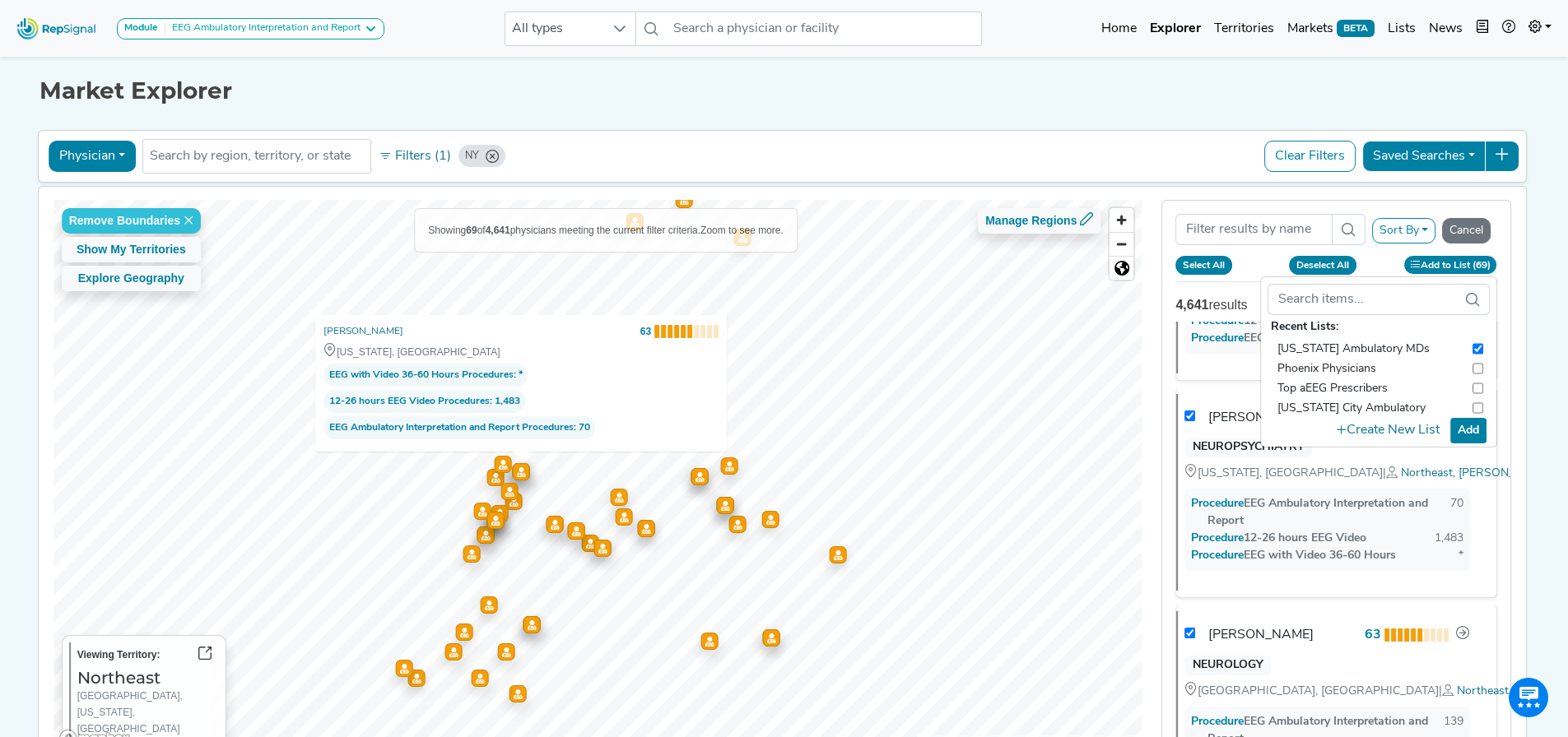
click at [1476, 432] on button "Add" at bounding box center [1468, 431] width 36 height 26
